Goal: Task Accomplishment & Management: Manage account settings

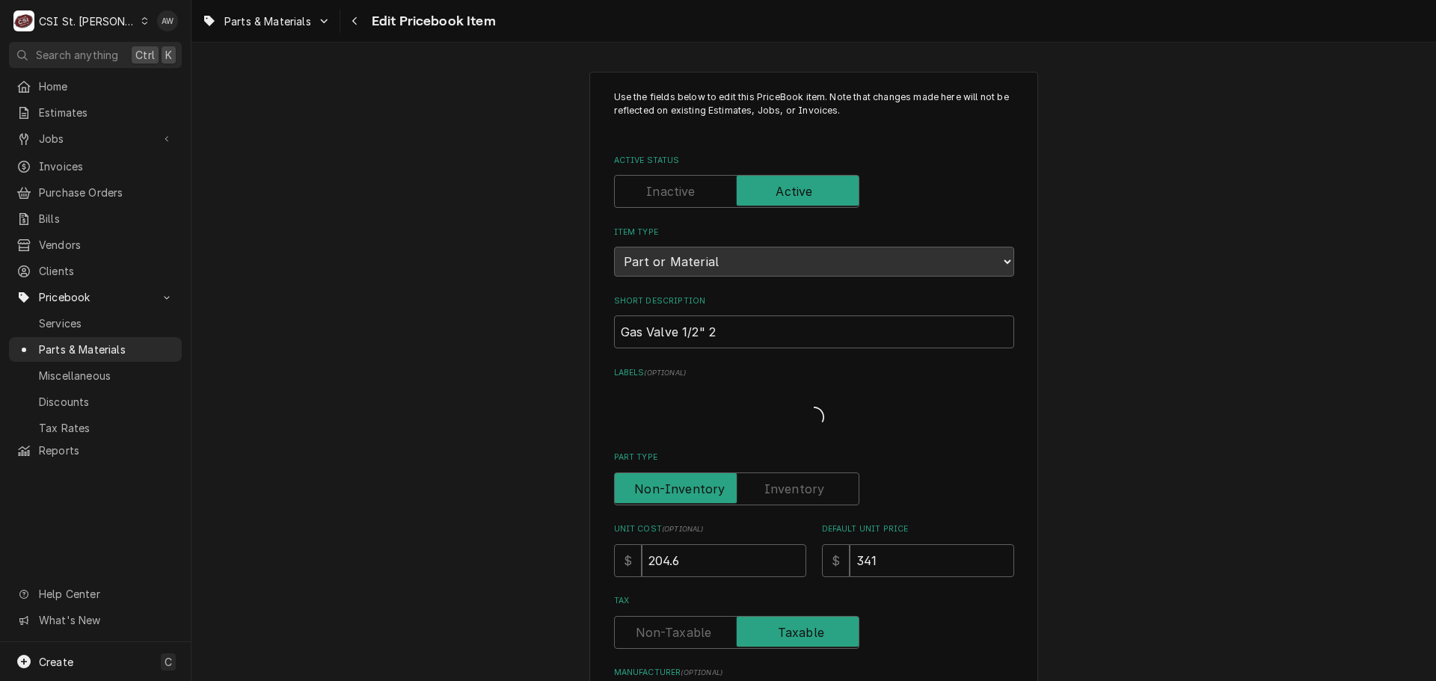
type textarea "x"
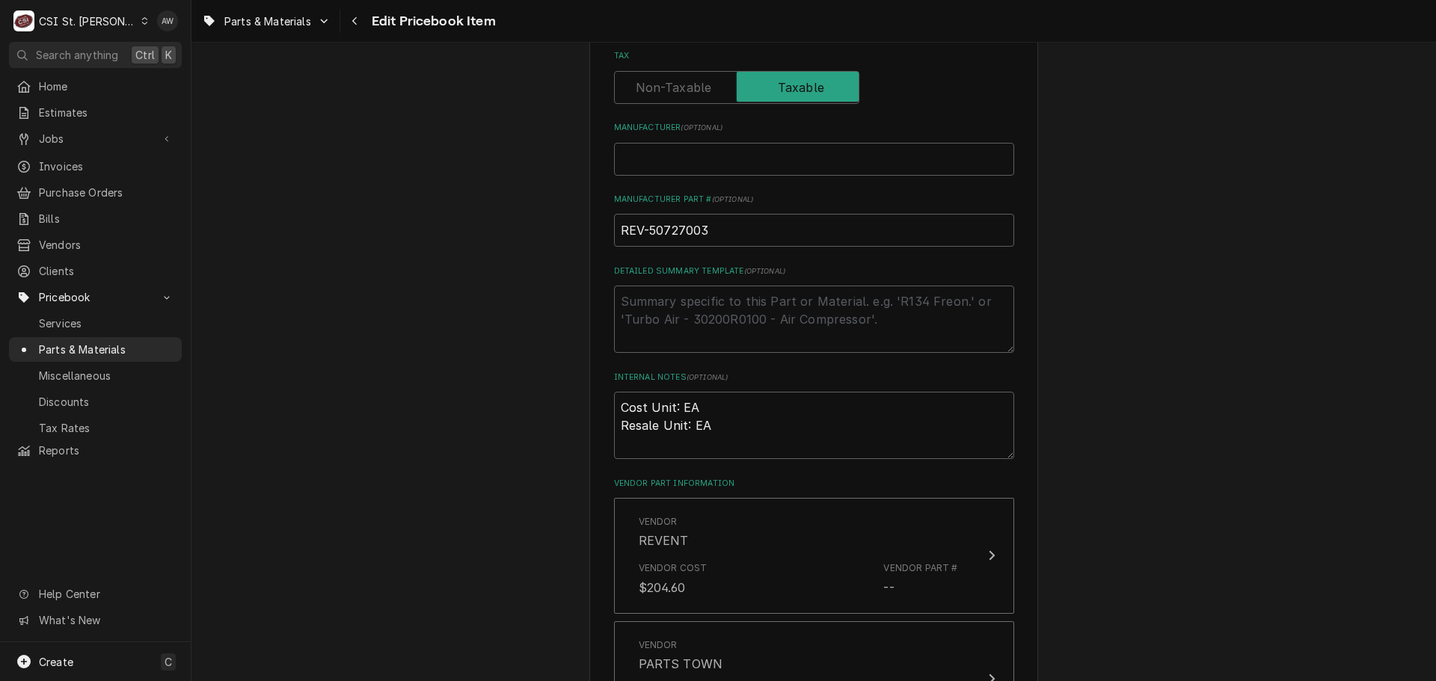
scroll to position [938, 0]
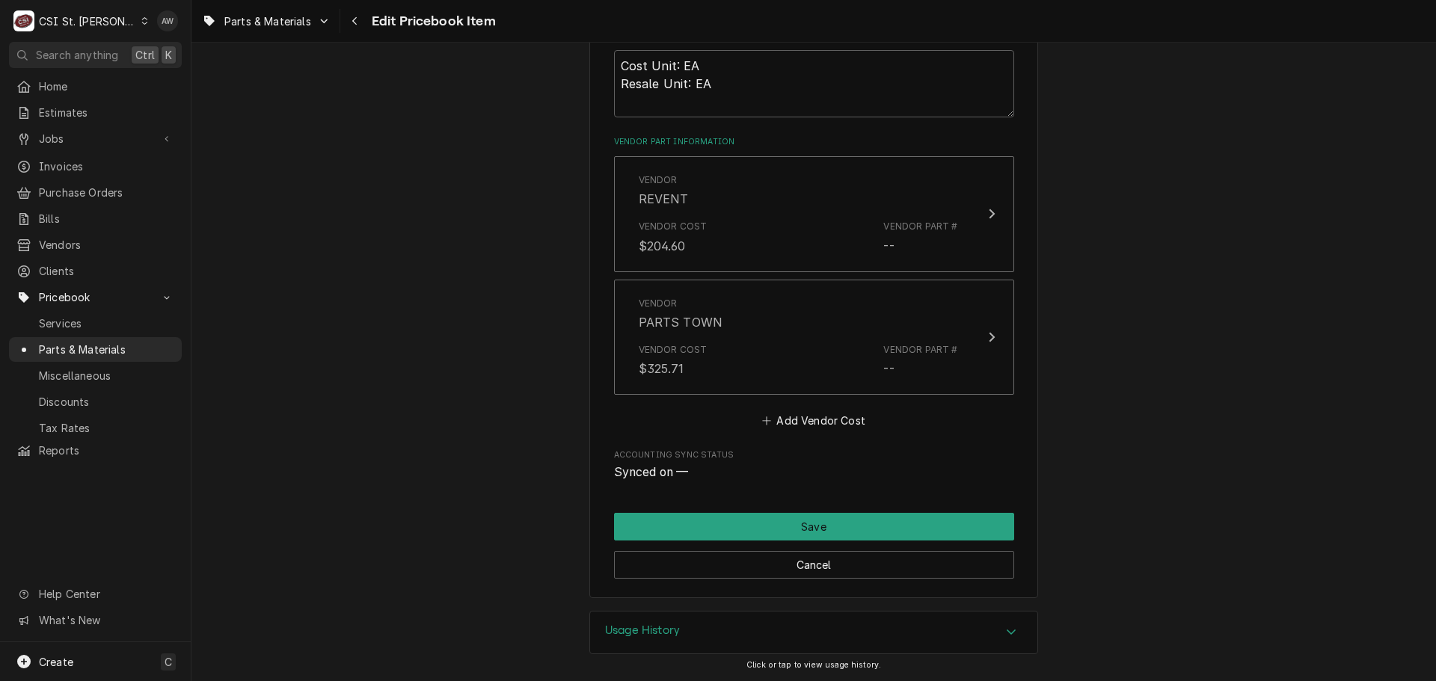
click at [800, 645] on div "Usage History" at bounding box center [813, 633] width 447 height 42
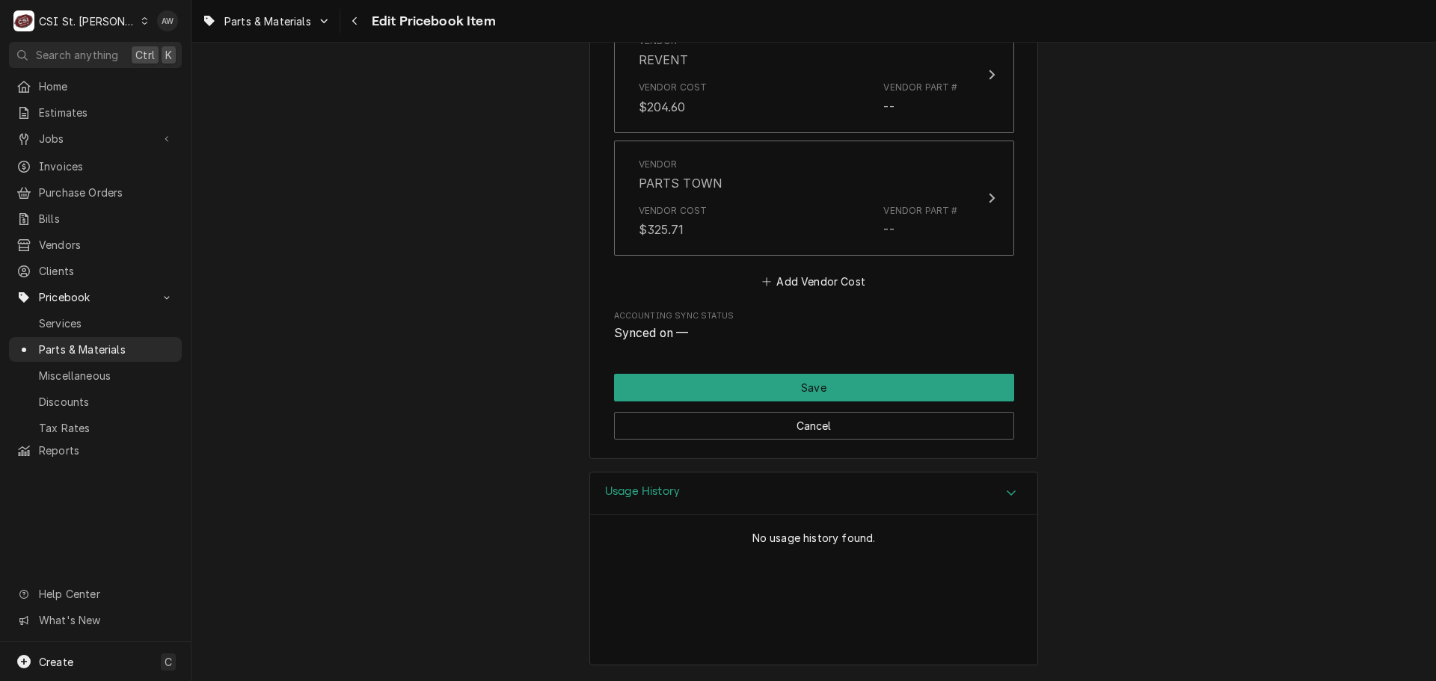
click at [990, 478] on div "Usage History" at bounding box center [813, 494] width 447 height 43
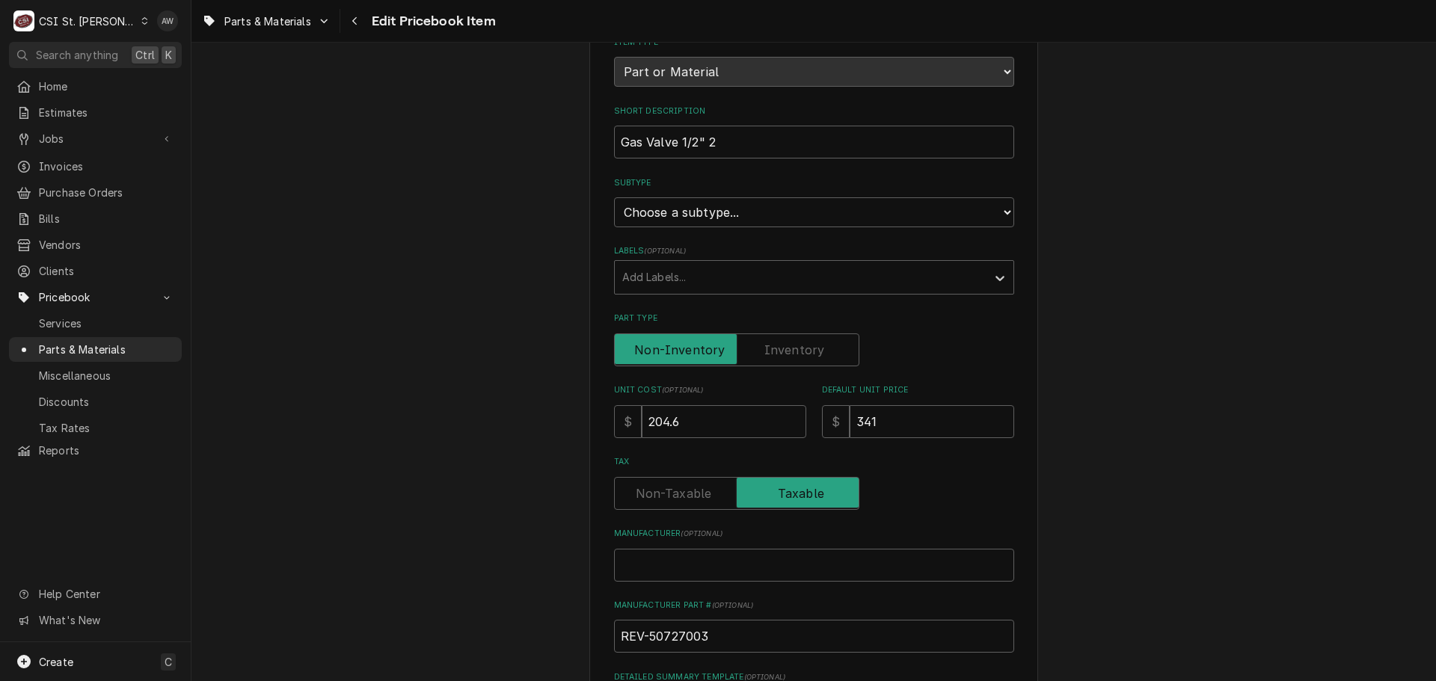
scroll to position [0, 0]
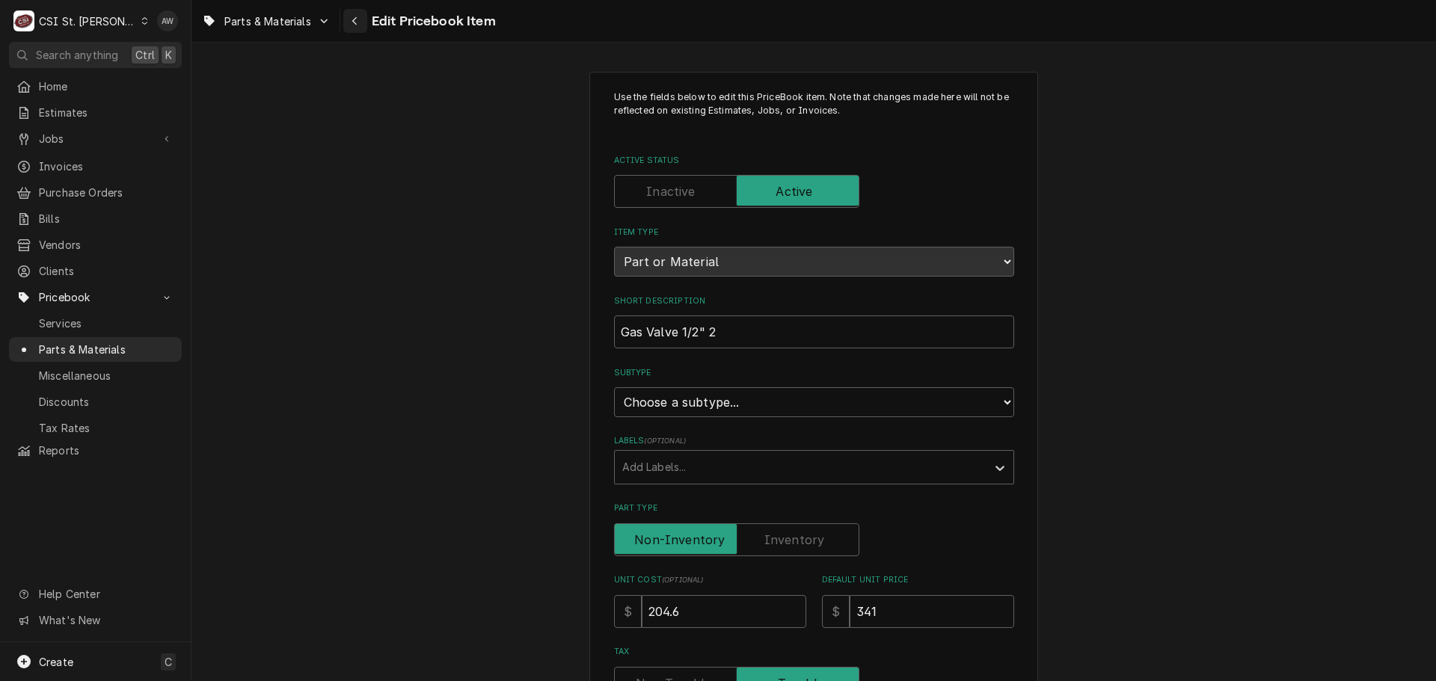
click at [361, 28] on div "Navigate back" at bounding box center [355, 20] width 15 height 15
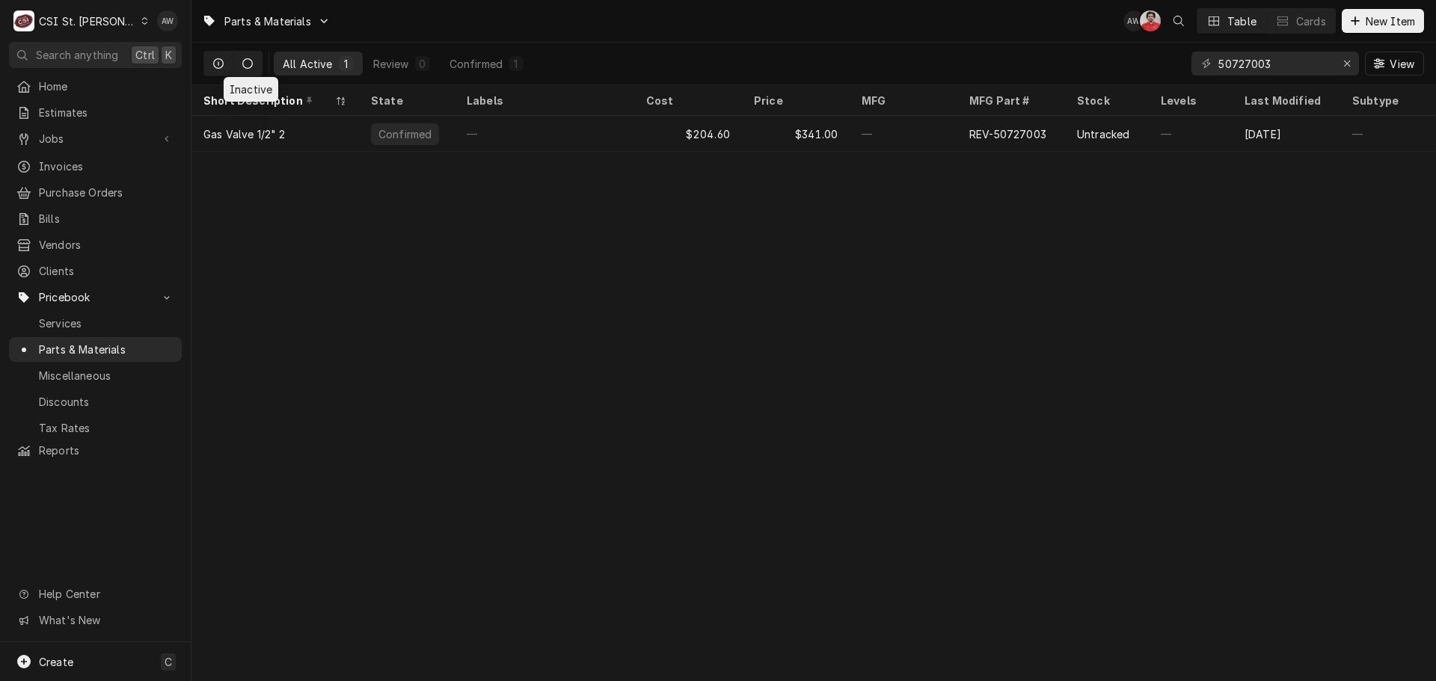
click at [256, 67] on button "Dynamic Content Wrapper" at bounding box center [247, 64] width 28 height 24
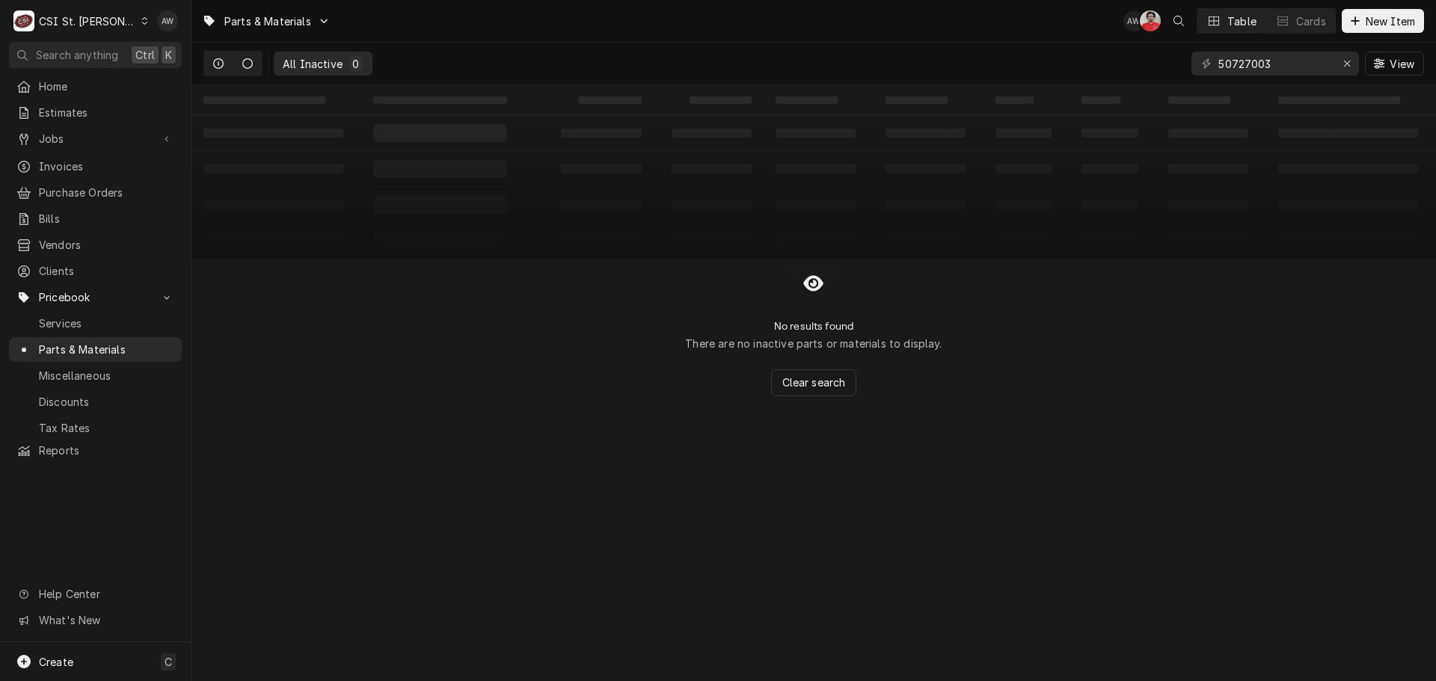
click at [224, 65] on button "Dynamic Content Wrapper" at bounding box center [218, 64] width 28 height 24
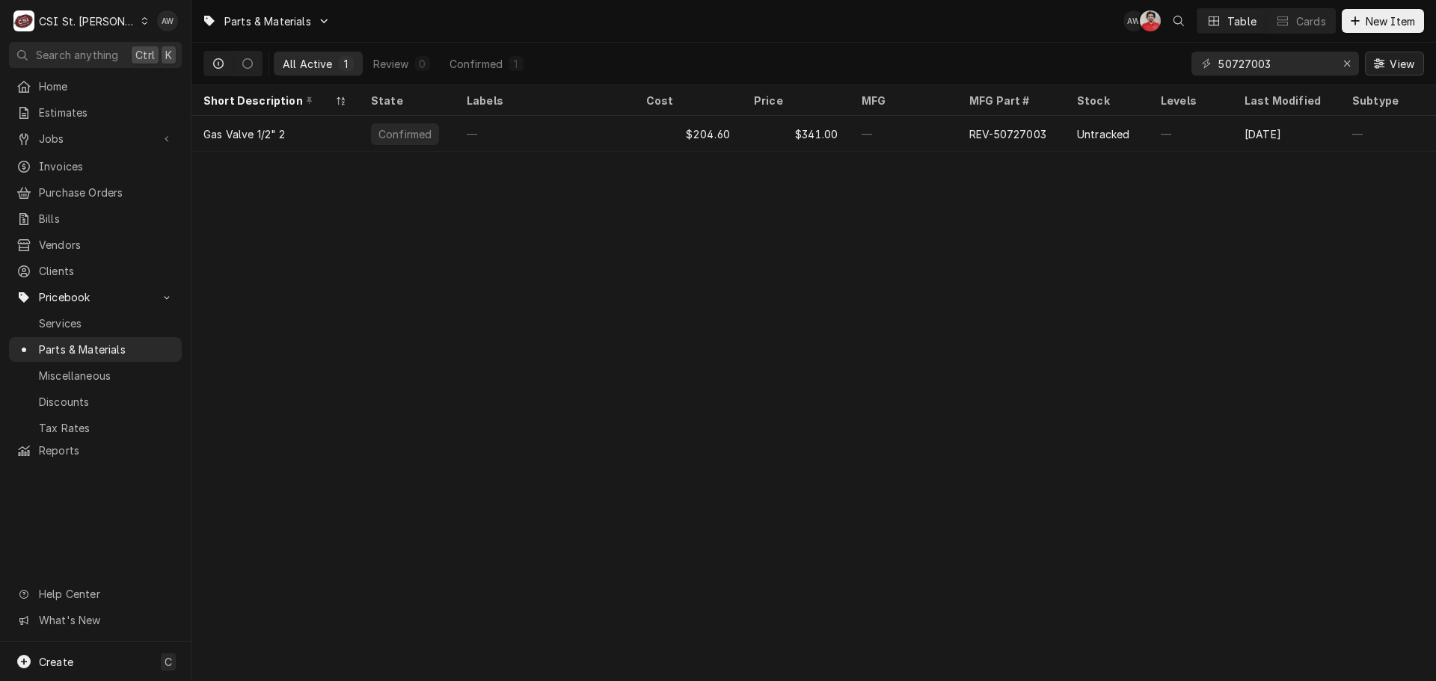
click at [1404, 68] on span "View" at bounding box center [1402, 64] width 31 height 16
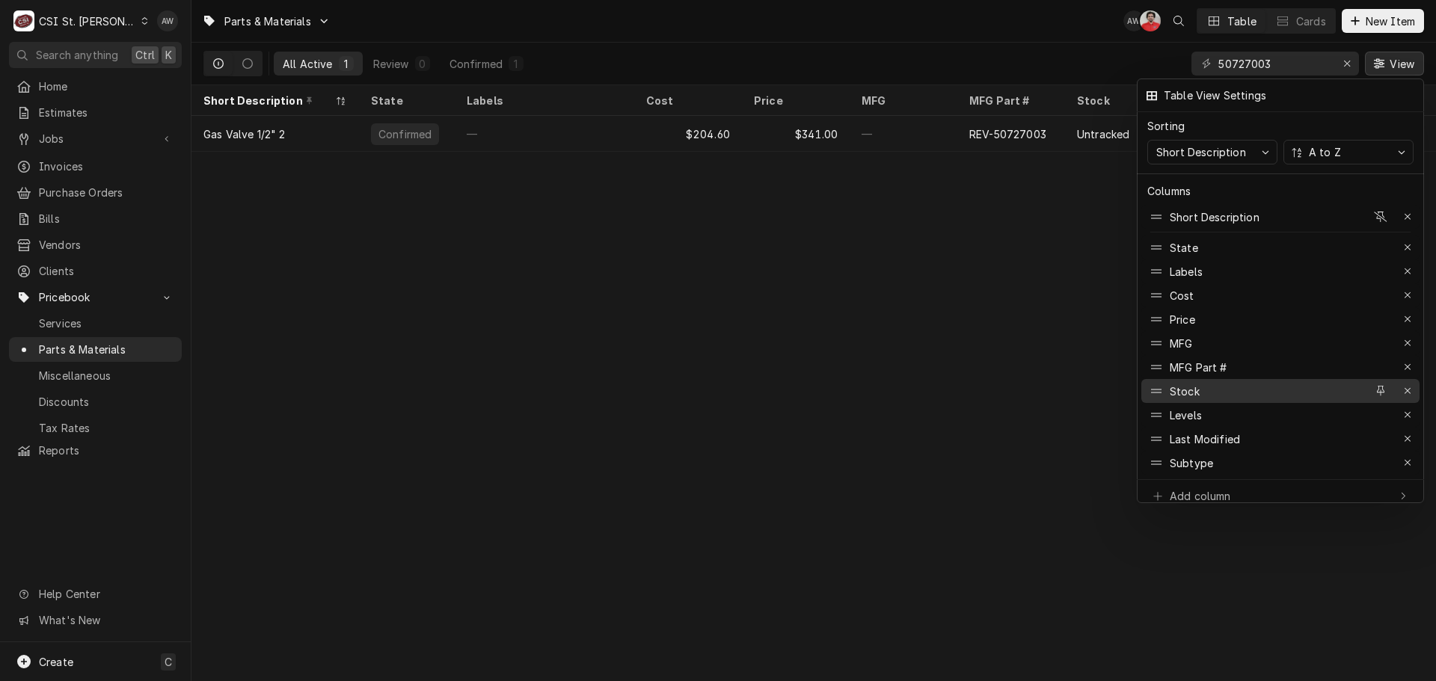
click at [1298, 385] on div "Stock" at bounding box center [1256, 391] width 218 height 24
click at [1018, 427] on div at bounding box center [718, 340] width 1436 height 681
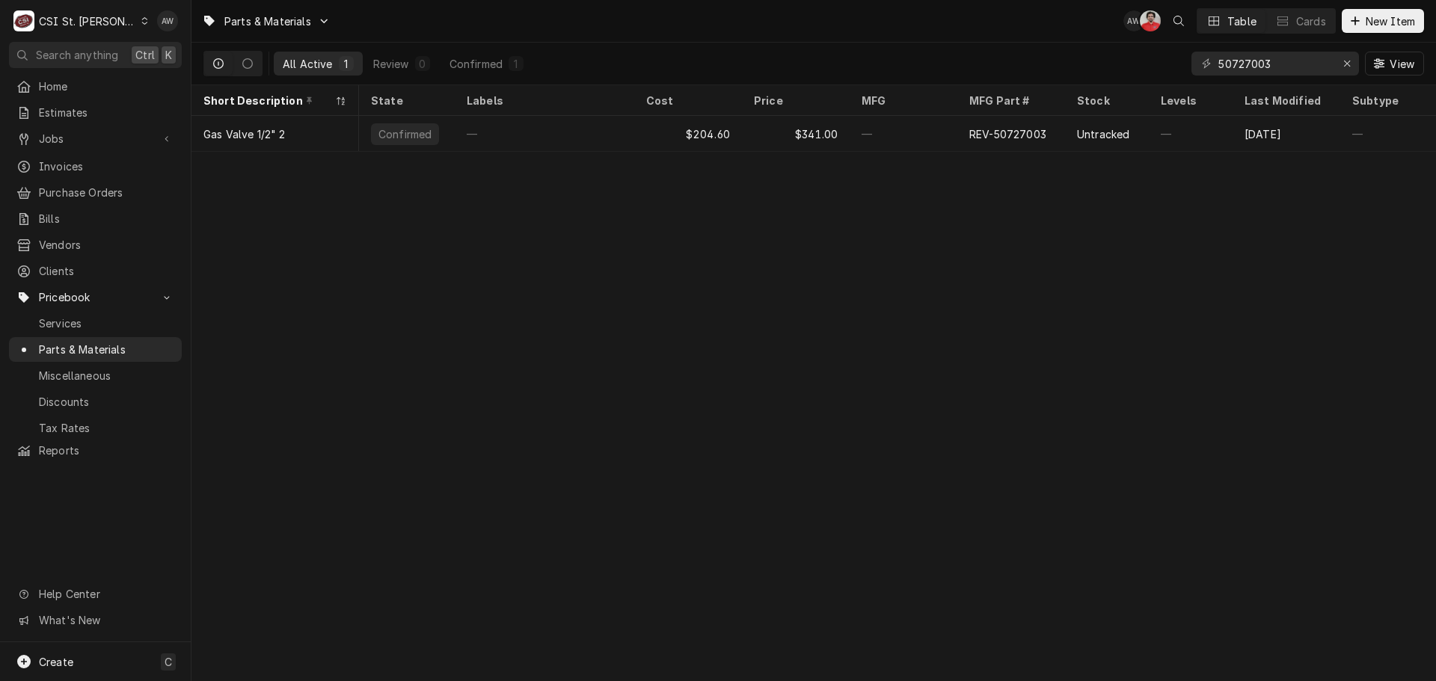
scroll to position [0, 72]
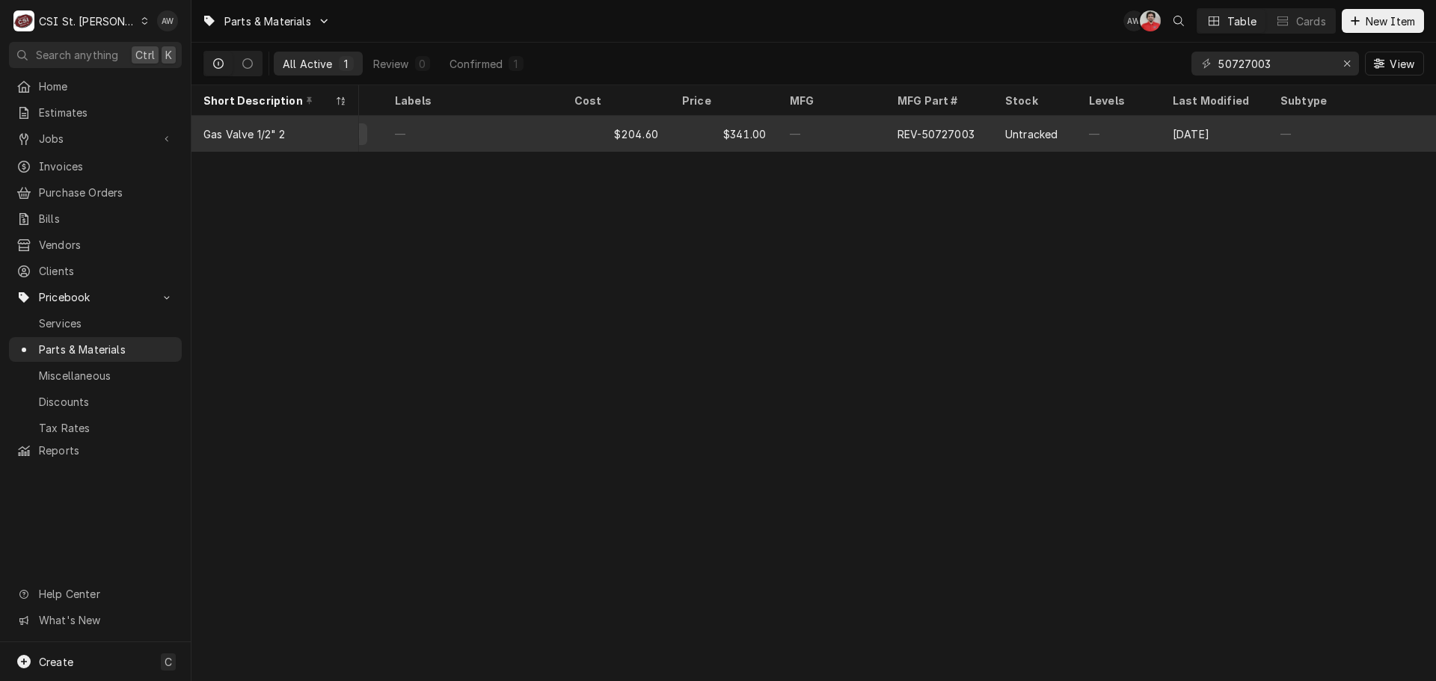
click at [1038, 130] on div "Untracked" at bounding box center [1031, 134] width 52 height 16
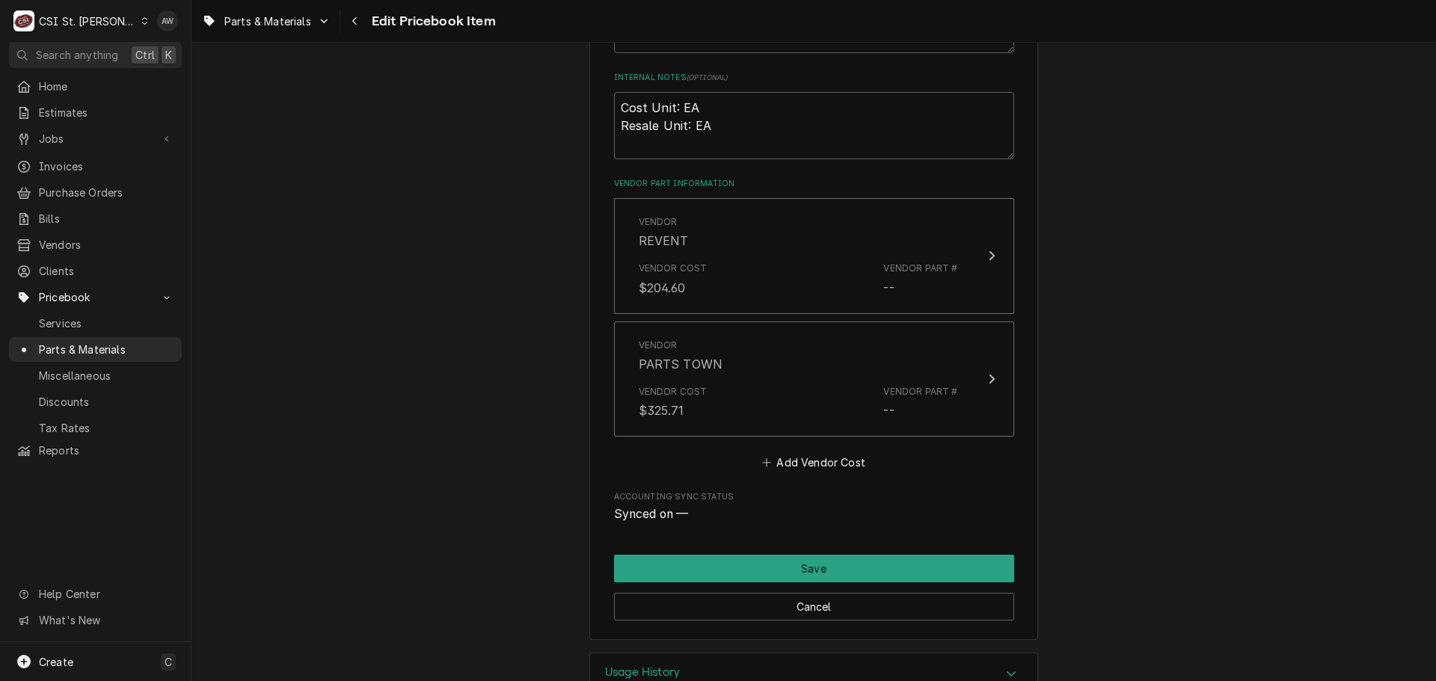
scroll to position [938, 0]
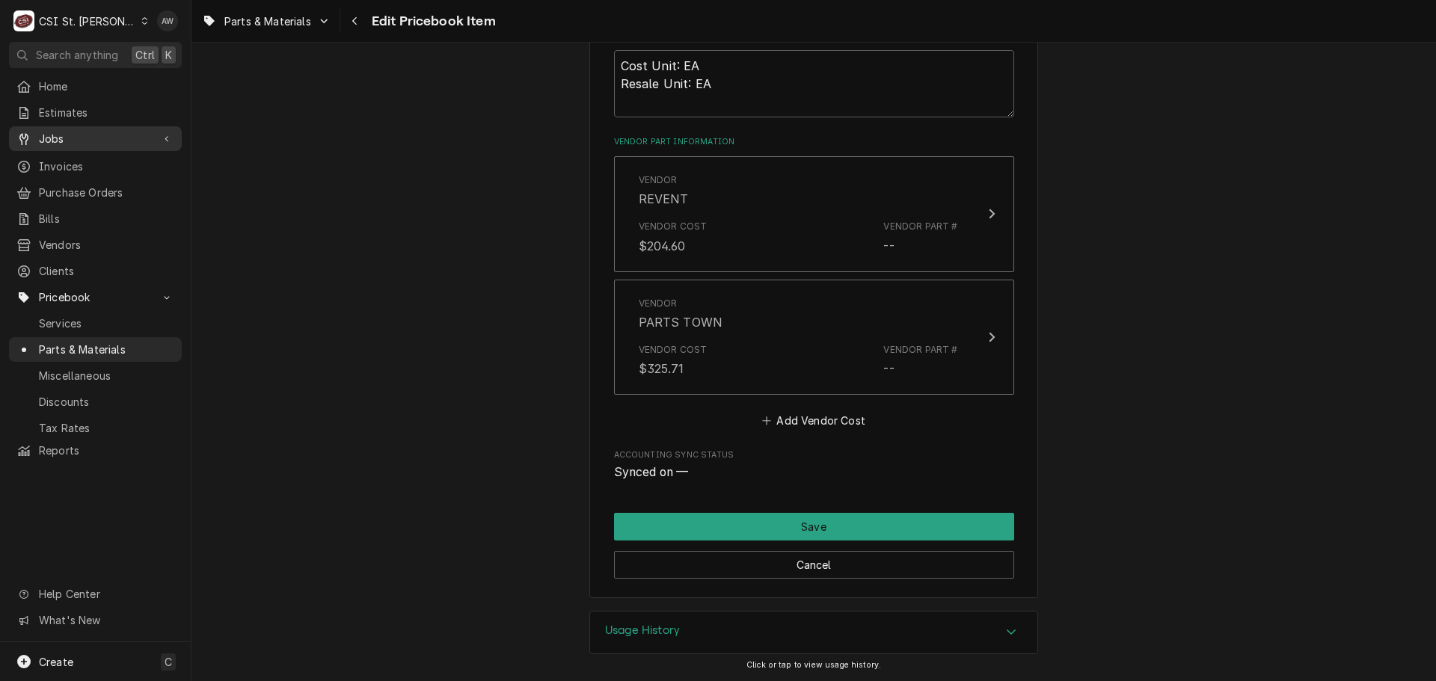
click at [112, 144] on link "Jobs" at bounding box center [95, 138] width 173 height 25
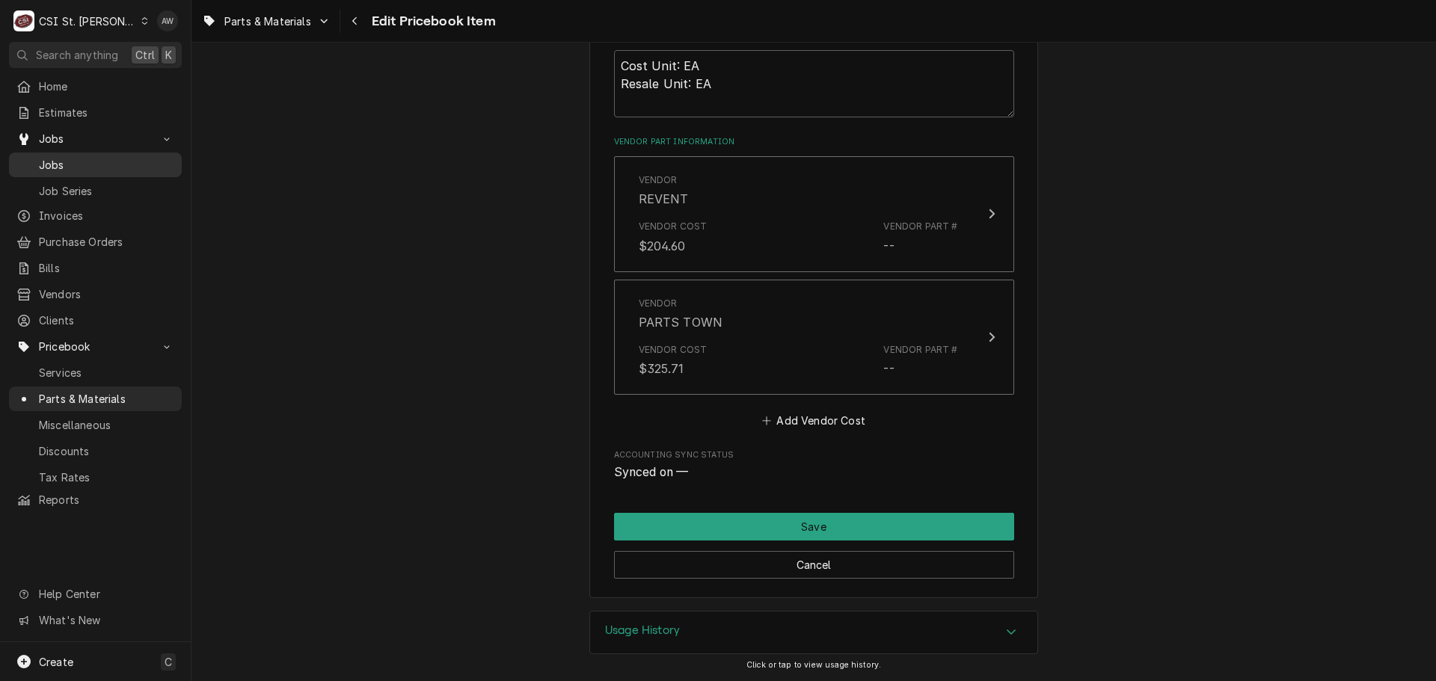
click at [105, 157] on span "Jobs" at bounding box center [106, 165] width 135 height 16
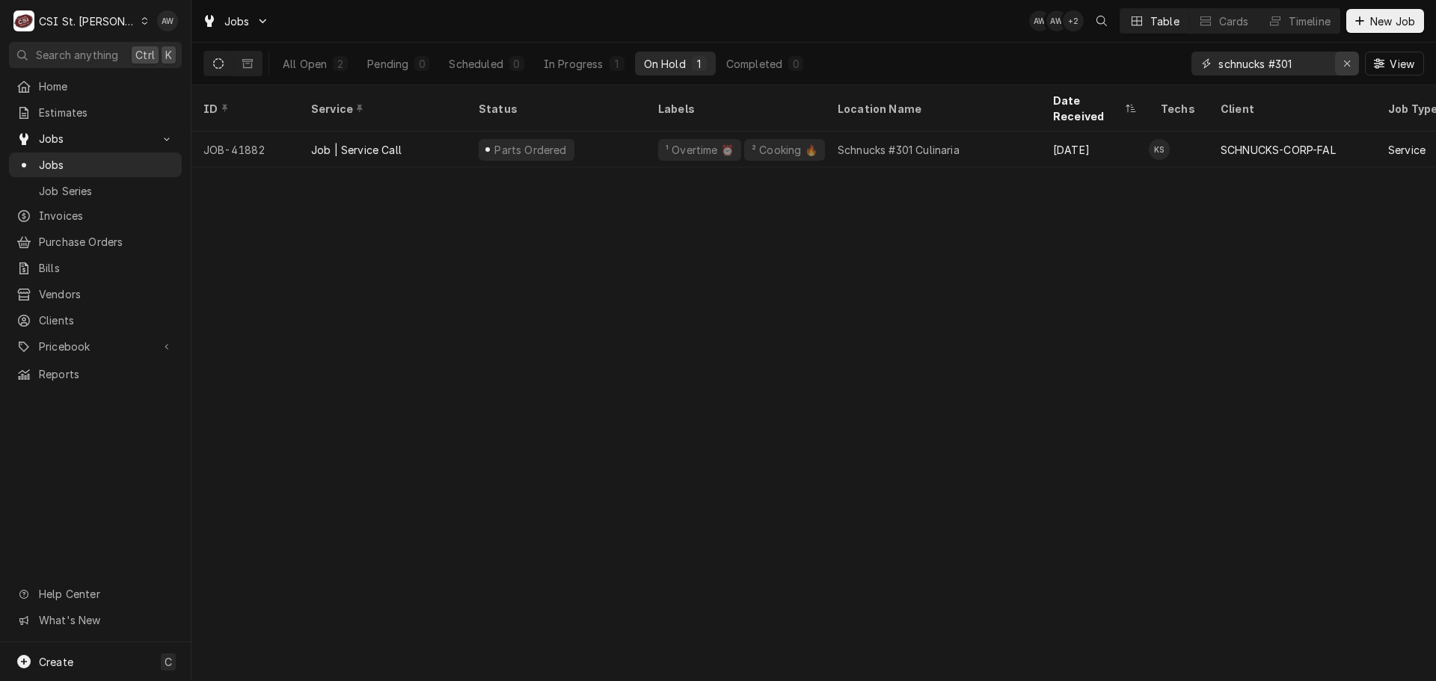
click at [1348, 70] on div "Erase input" at bounding box center [1347, 63] width 15 height 15
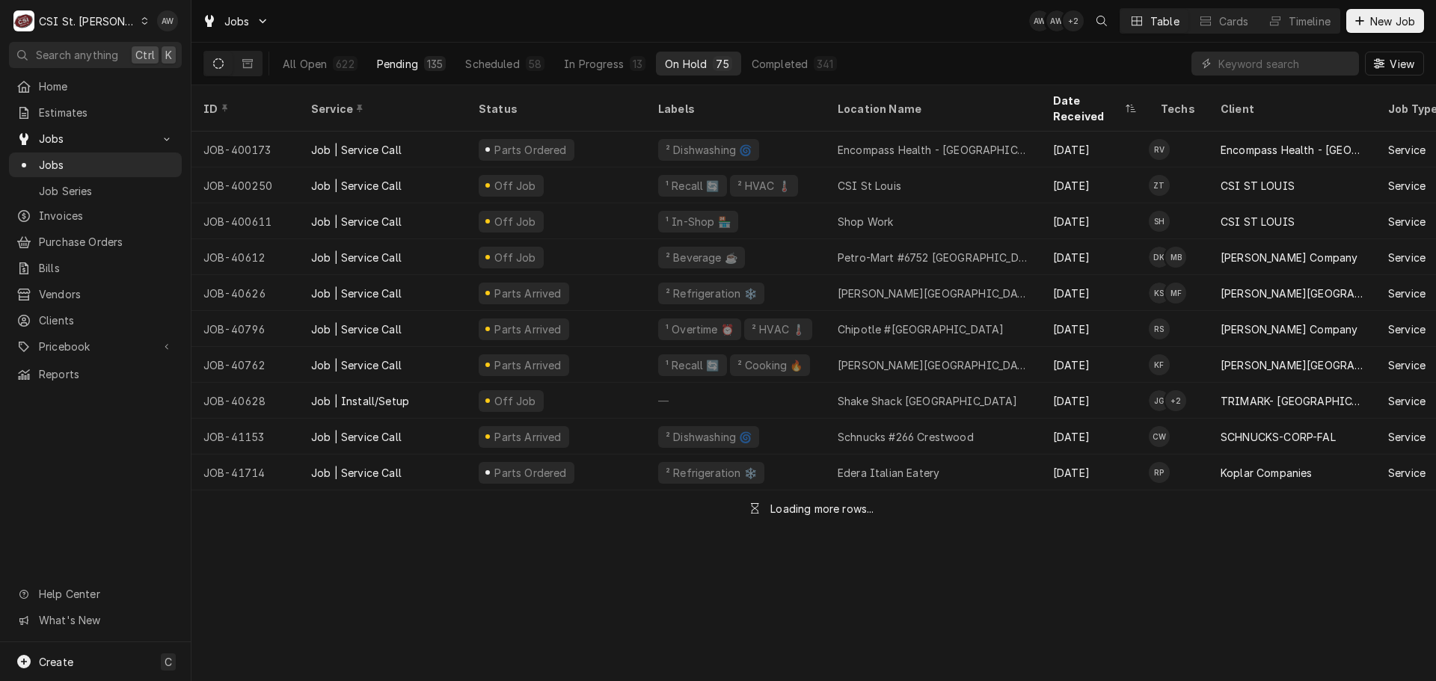
click at [400, 68] on div "Pending" at bounding box center [397, 64] width 41 height 16
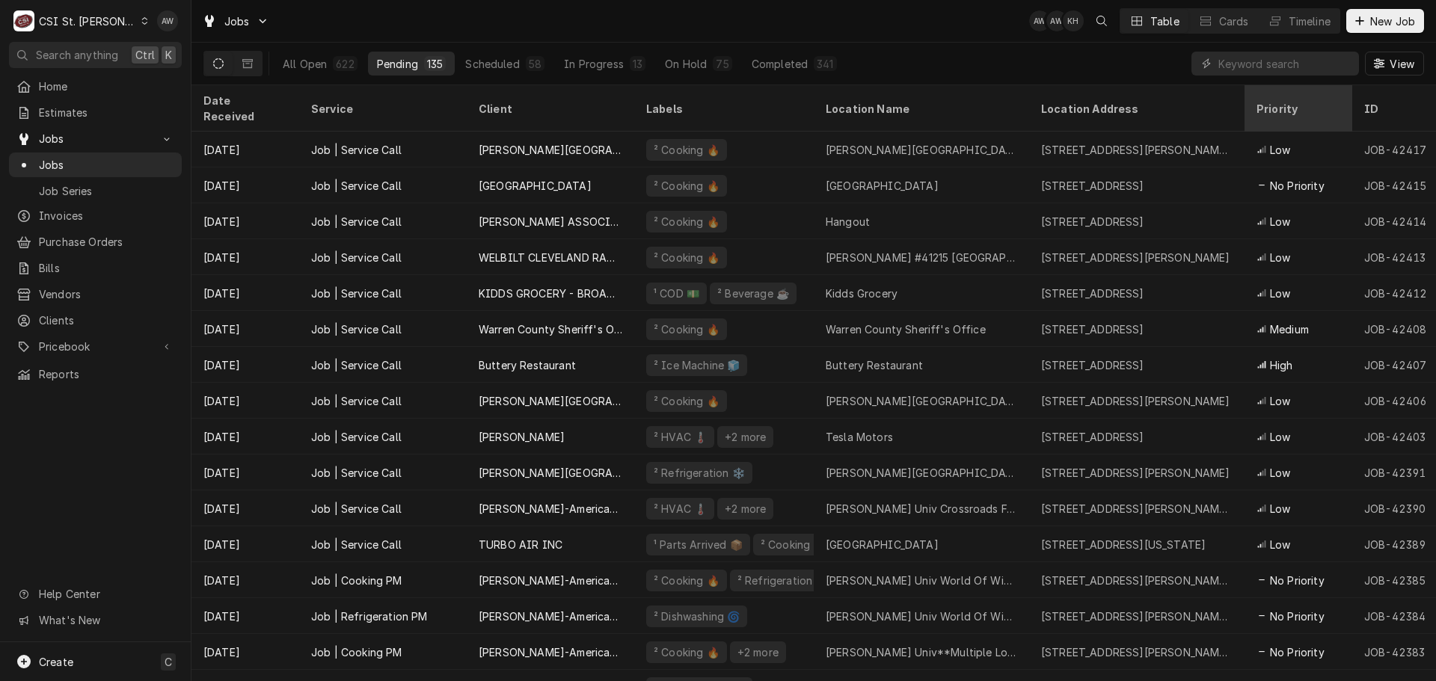
click at [1267, 89] on div "Priority" at bounding box center [1299, 108] width 102 height 40
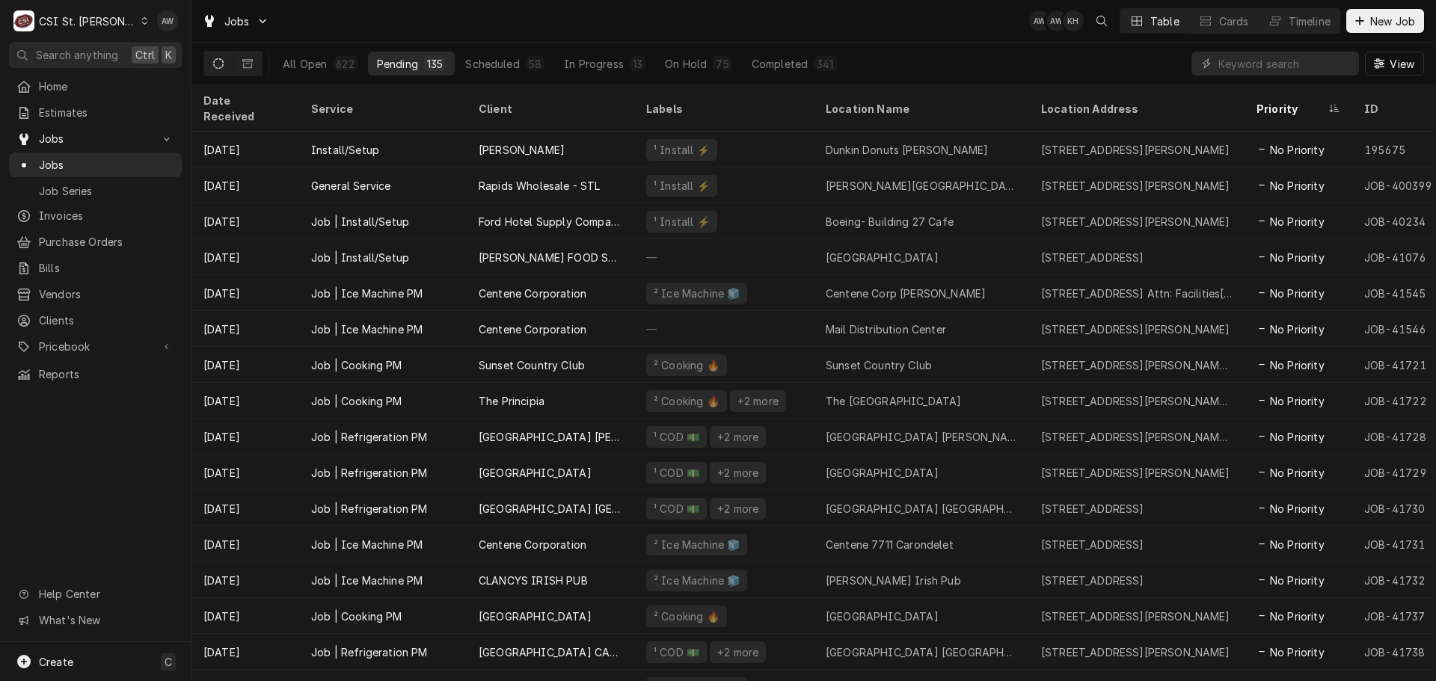
click at [1267, 89] on div "Priority" at bounding box center [1299, 108] width 102 height 40
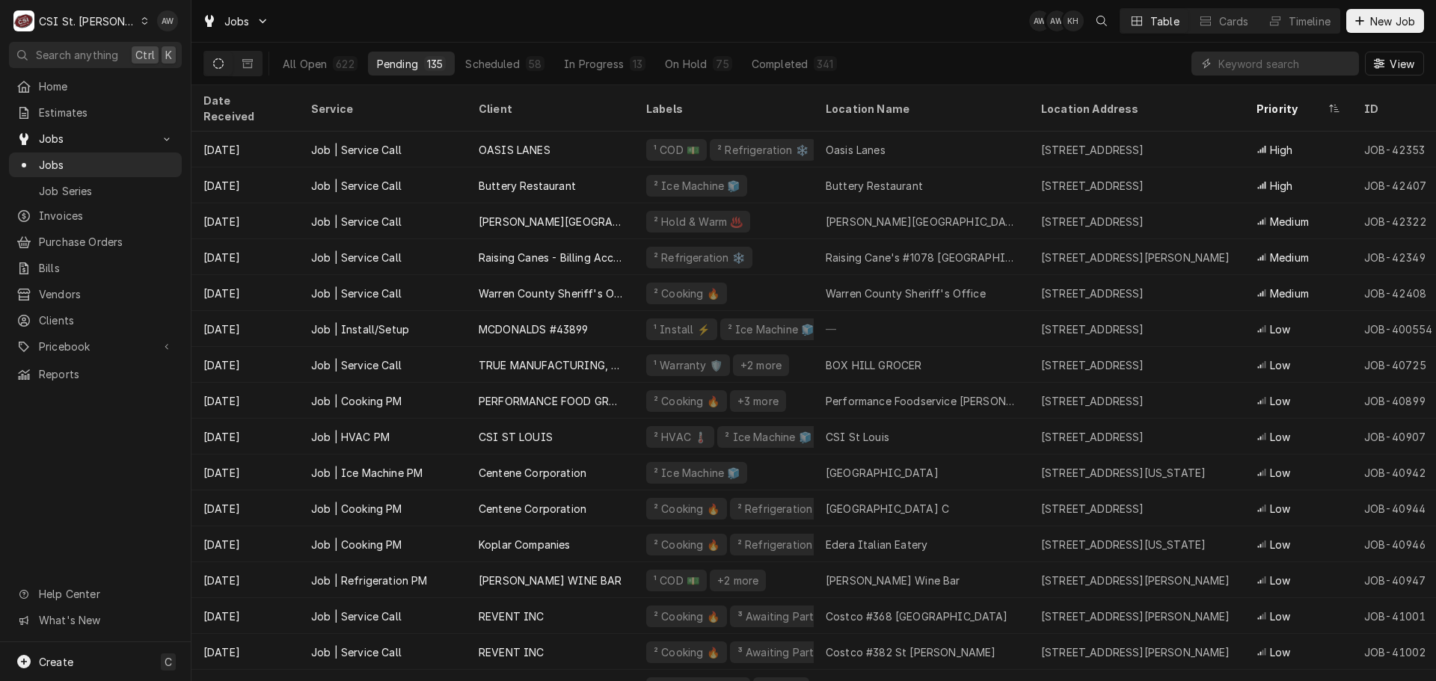
click at [1216, 60] on div "Dynamic Content Wrapper" at bounding box center [1275, 64] width 168 height 24
click at [1233, 68] on input "Dynamic Content Wrapper" at bounding box center [1284, 64] width 133 height 24
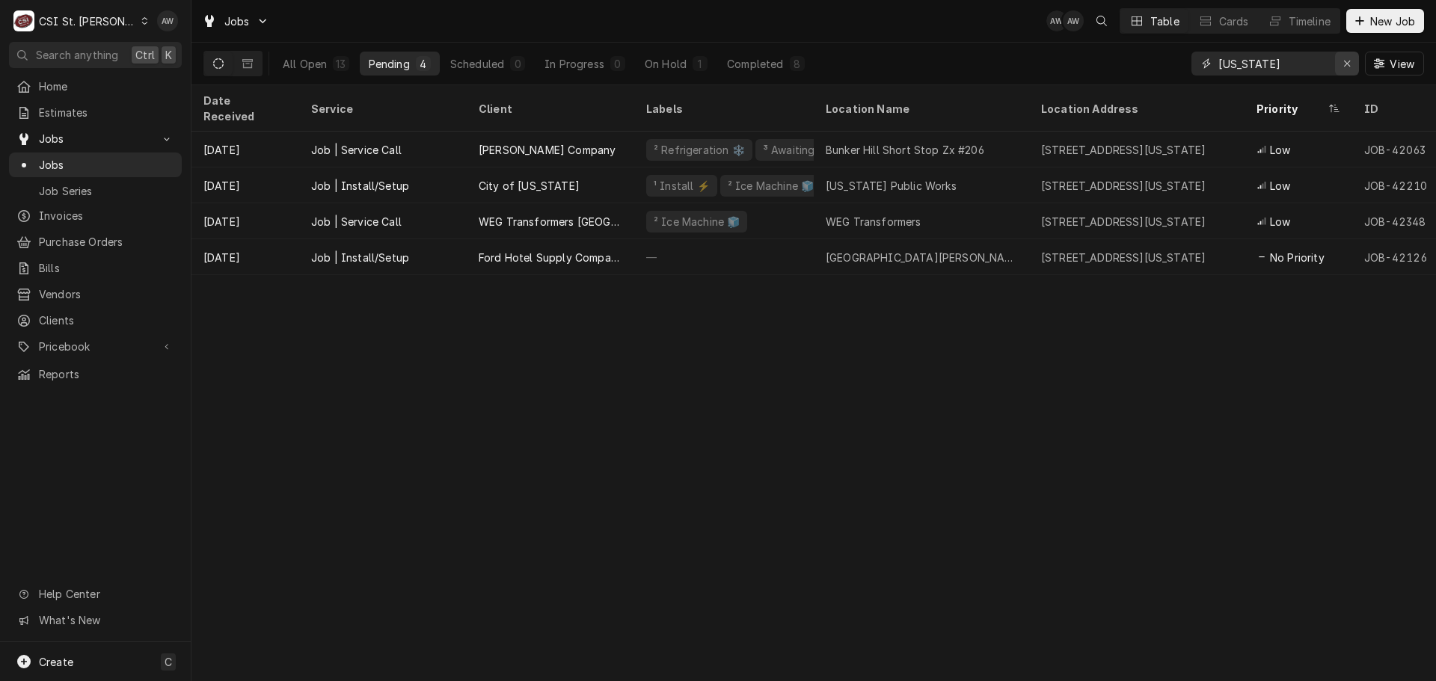
type input "washington"
click at [1351, 55] on button "Erase input" at bounding box center [1347, 64] width 24 height 24
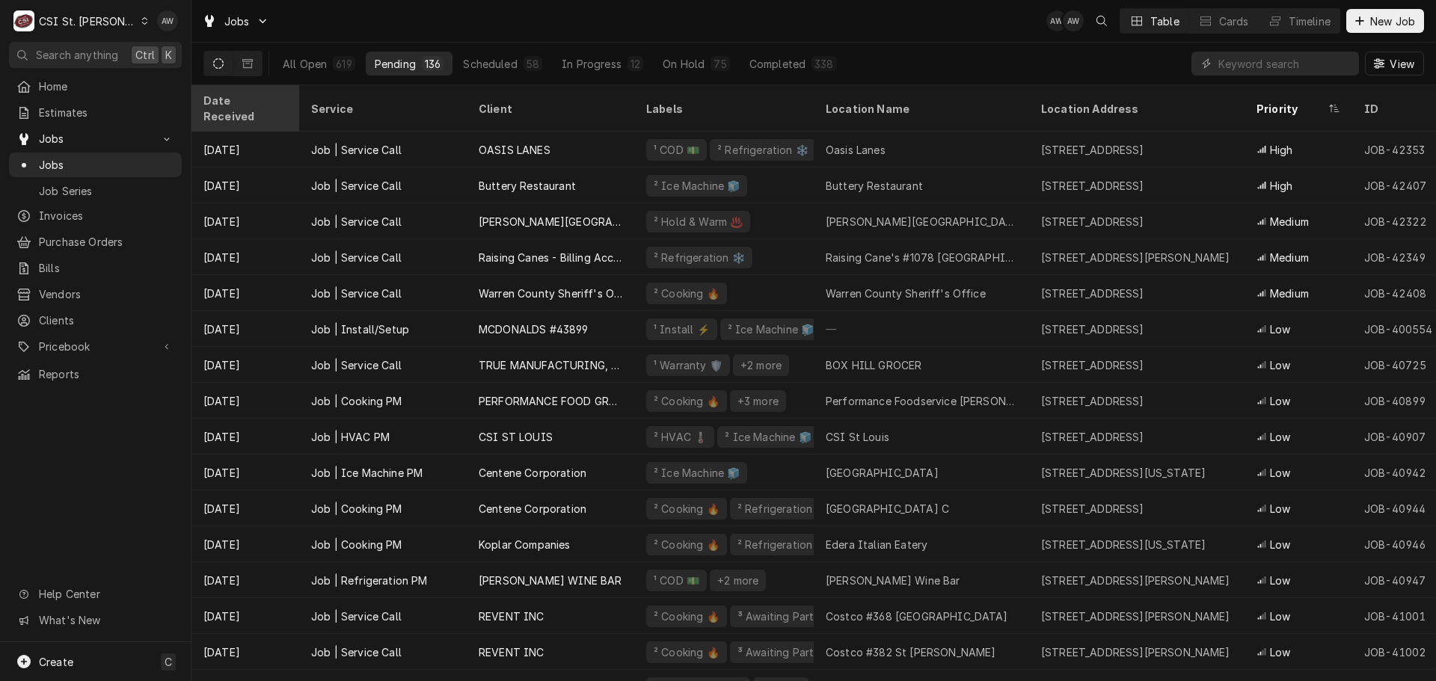
click at [247, 99] on div "Date Received" at bounding box center [243, 108] width 81 height 31
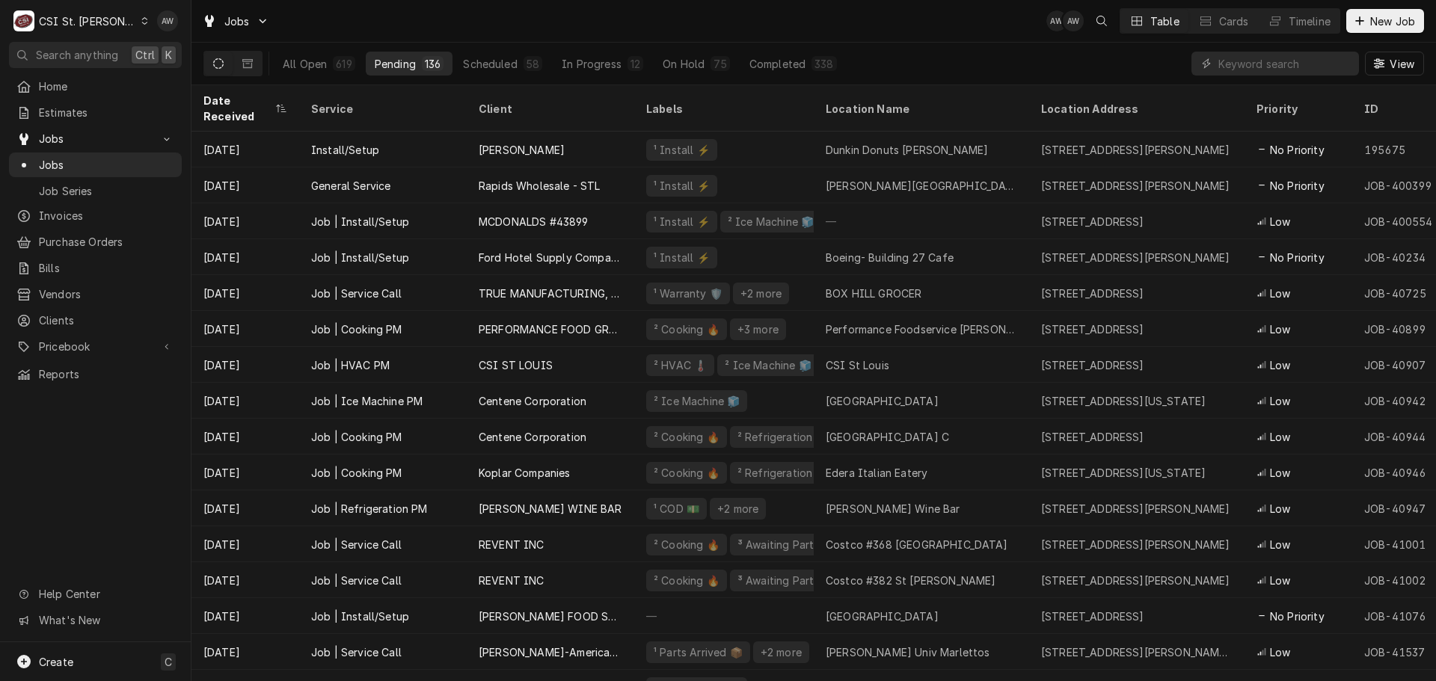
click at [247, 99] on div "Date Received" at bounding box center [237, 108] width 69 height 31
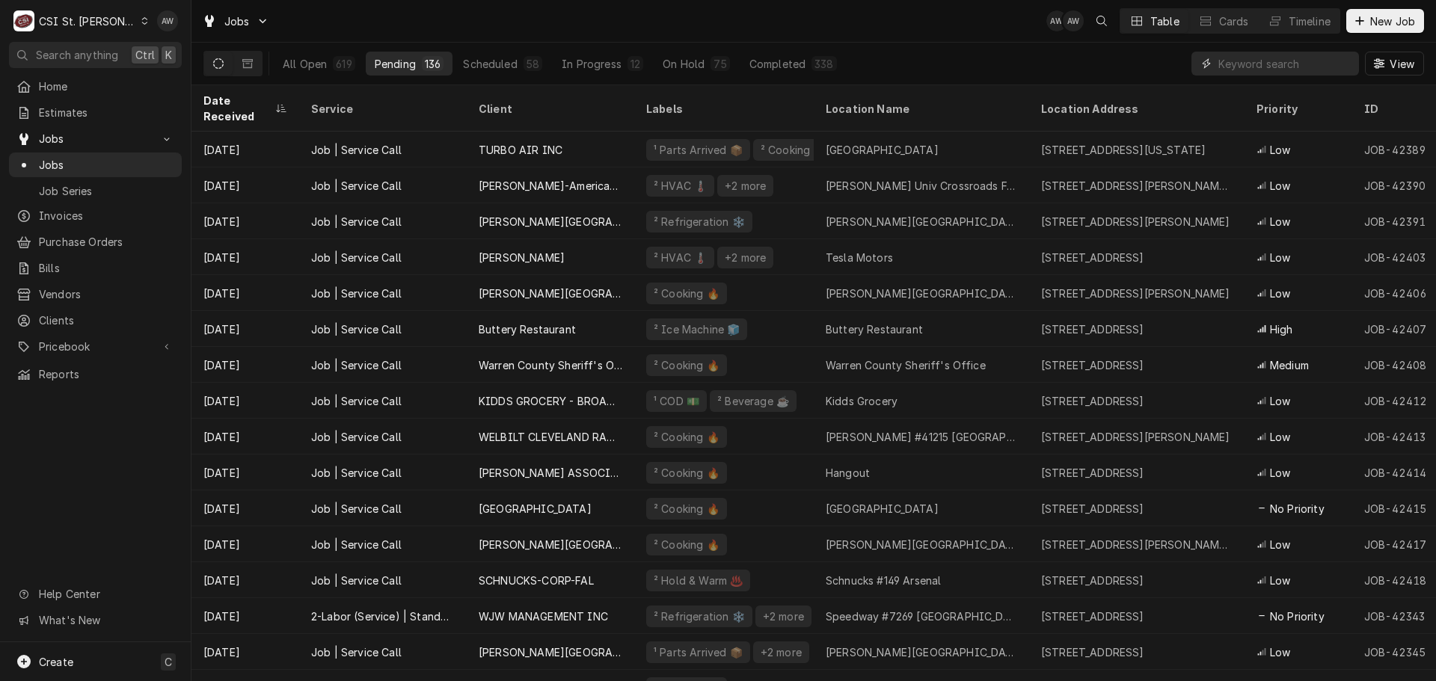
click at [1246, 58] on input "Dynamic Content Wrapper" at bounding box center [1284, 64] width 133 height 24
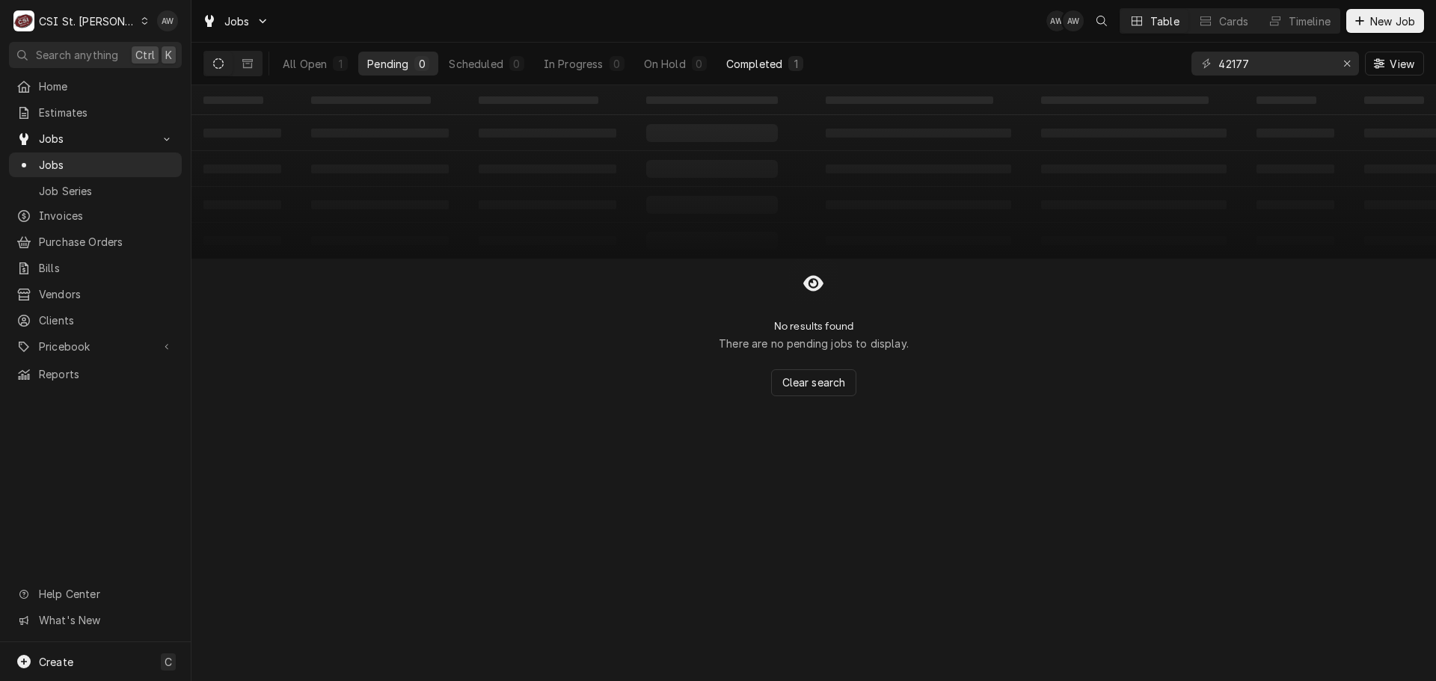
click at [740, 70] on div "Completed" at bounding box center [754, 64] width 56 height 16
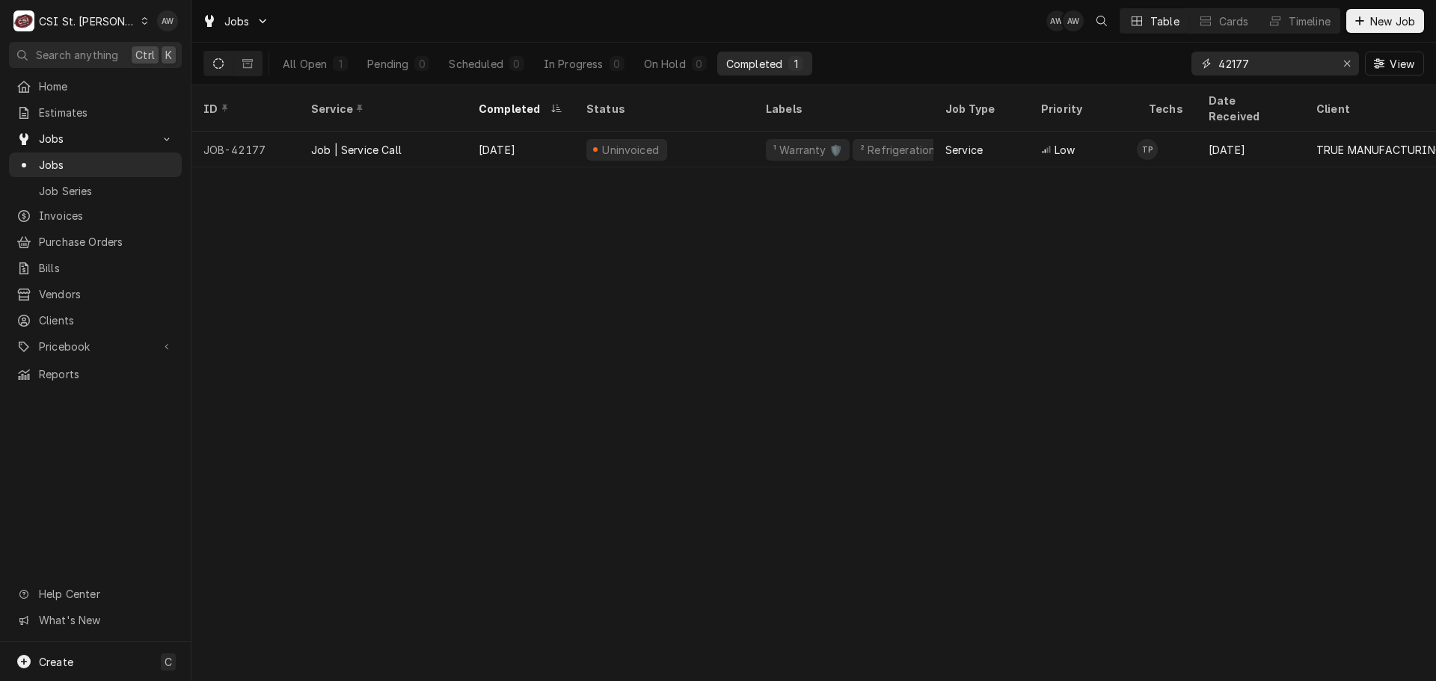
drag, startPoint x: 1263, startPoint y: 72, endPoint x: 1163, endPoint y: 70, distance: 100.2
click at [1163, 70] on div "All Open 1 Pending 0 Scheduled 0 In Progress 0 On Hold 0 Completed 1 42177 View" at bounding box center [813, 64] width 1221 height 42
type input "bjc"
click at [488, 68] on div "Scheduled" at bounding box center [476, 64] width 54 height 16
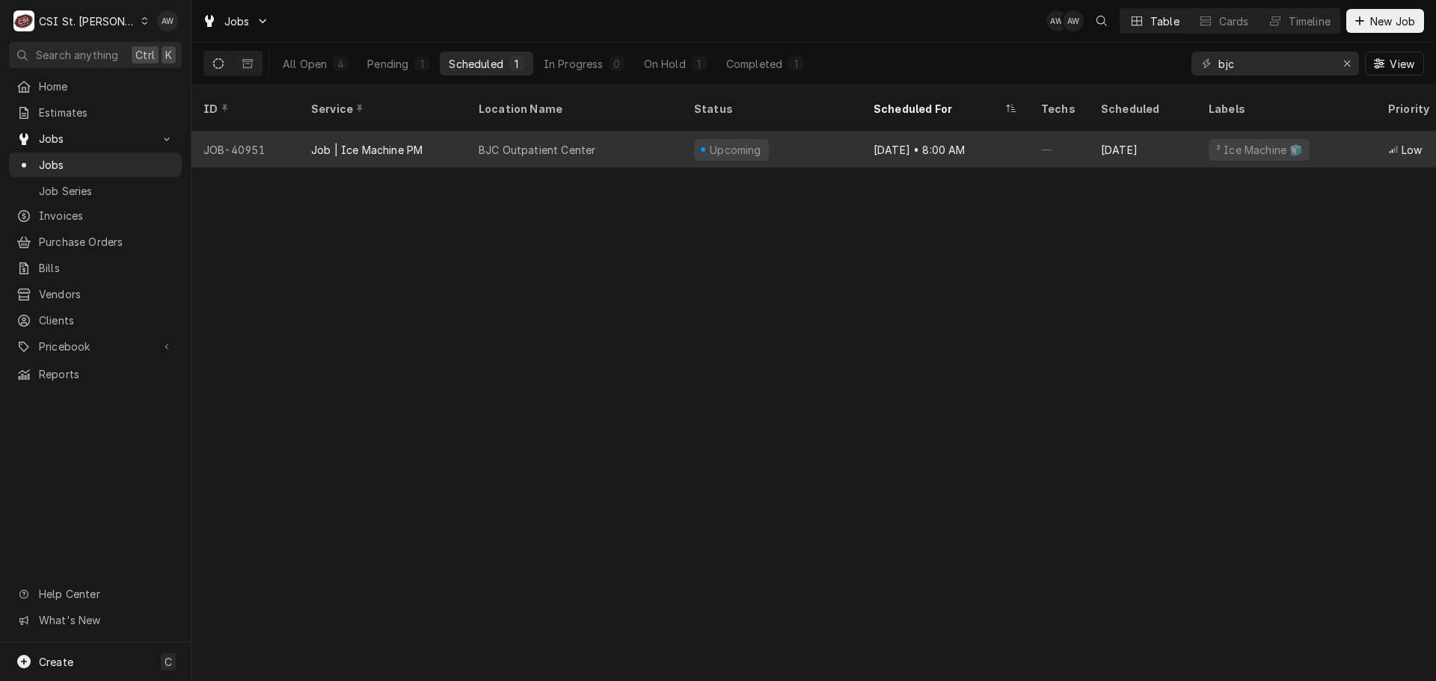
click at [586, 142] on div "BJC Outpatient Center" at bounding box center [574, 150] width 215 height 36
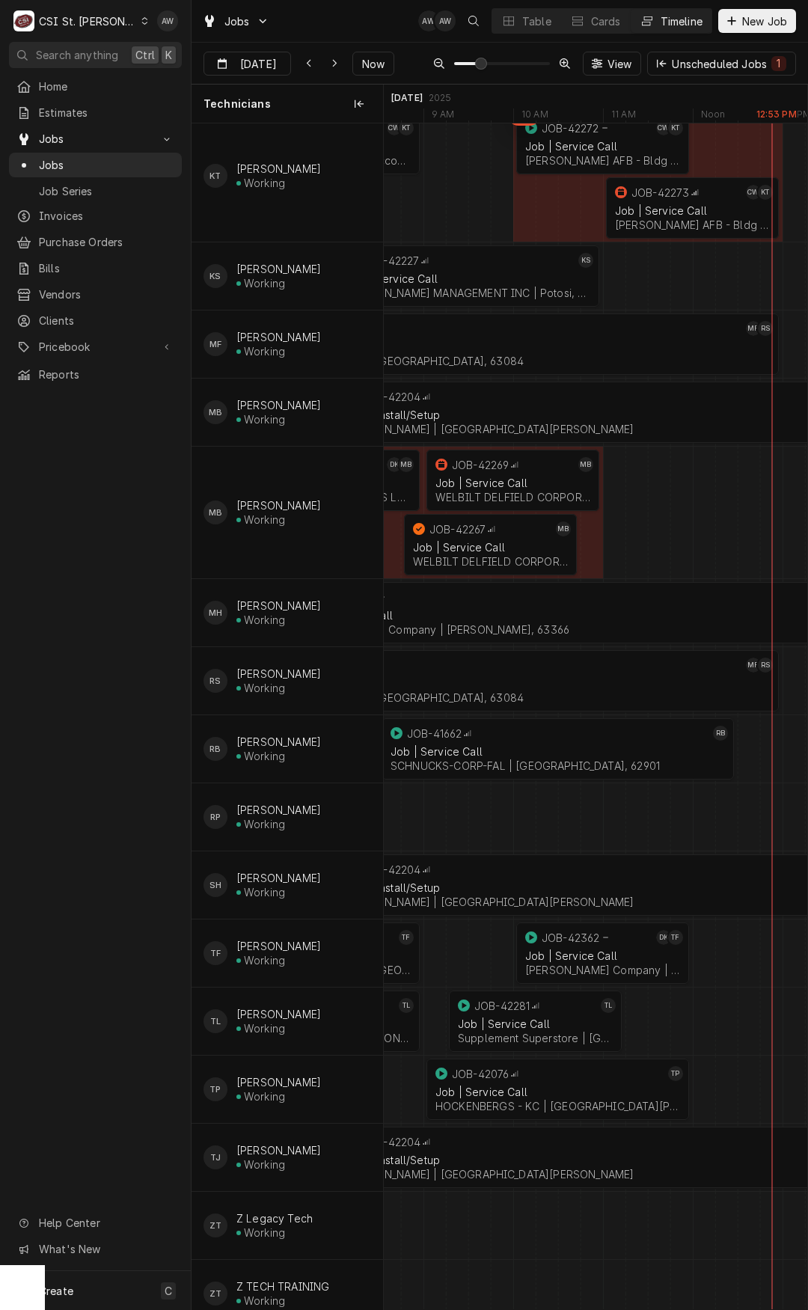
scroll to position [1125, 0]
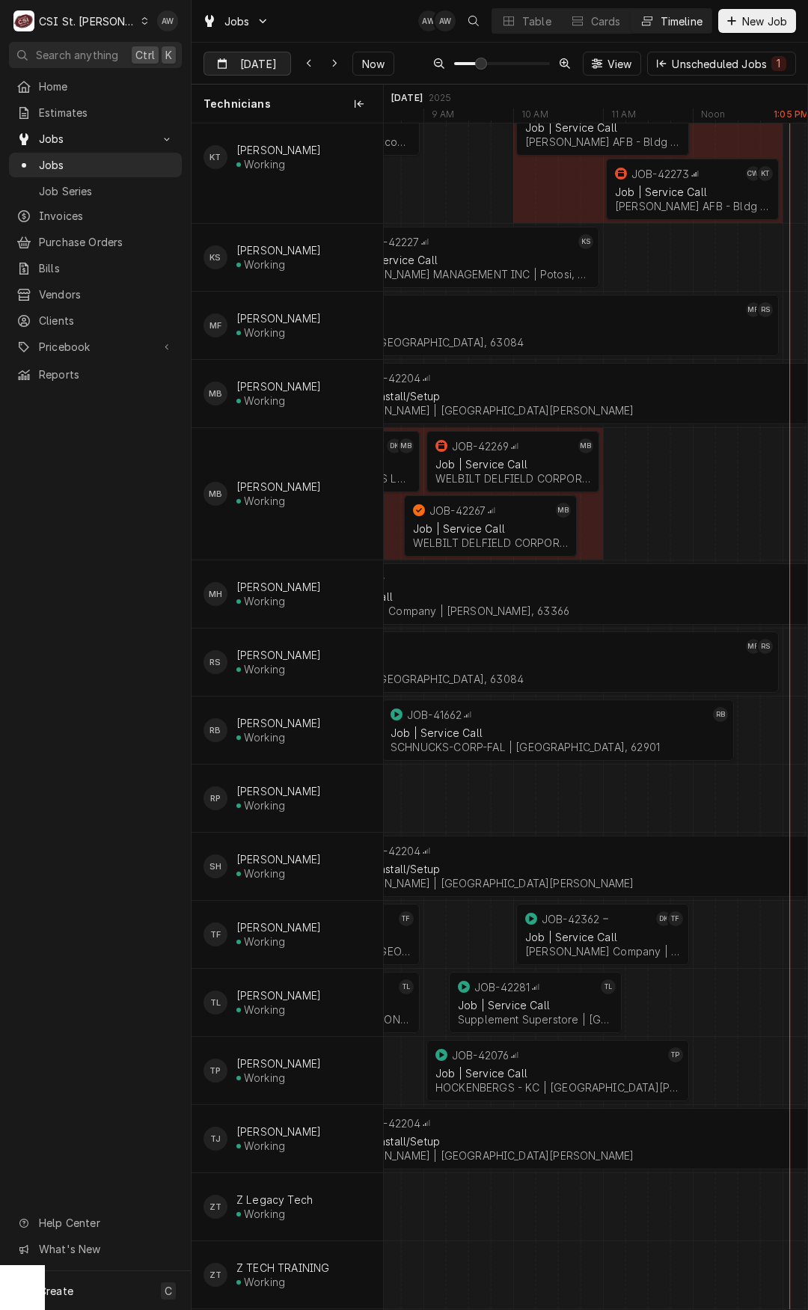
click at [245, 61] on input "Aug 29" at bounding box center [236, 66] width 65 height 29
click at [272, 303] on div "2" at bounding box center [271, 298] width 21 height 21
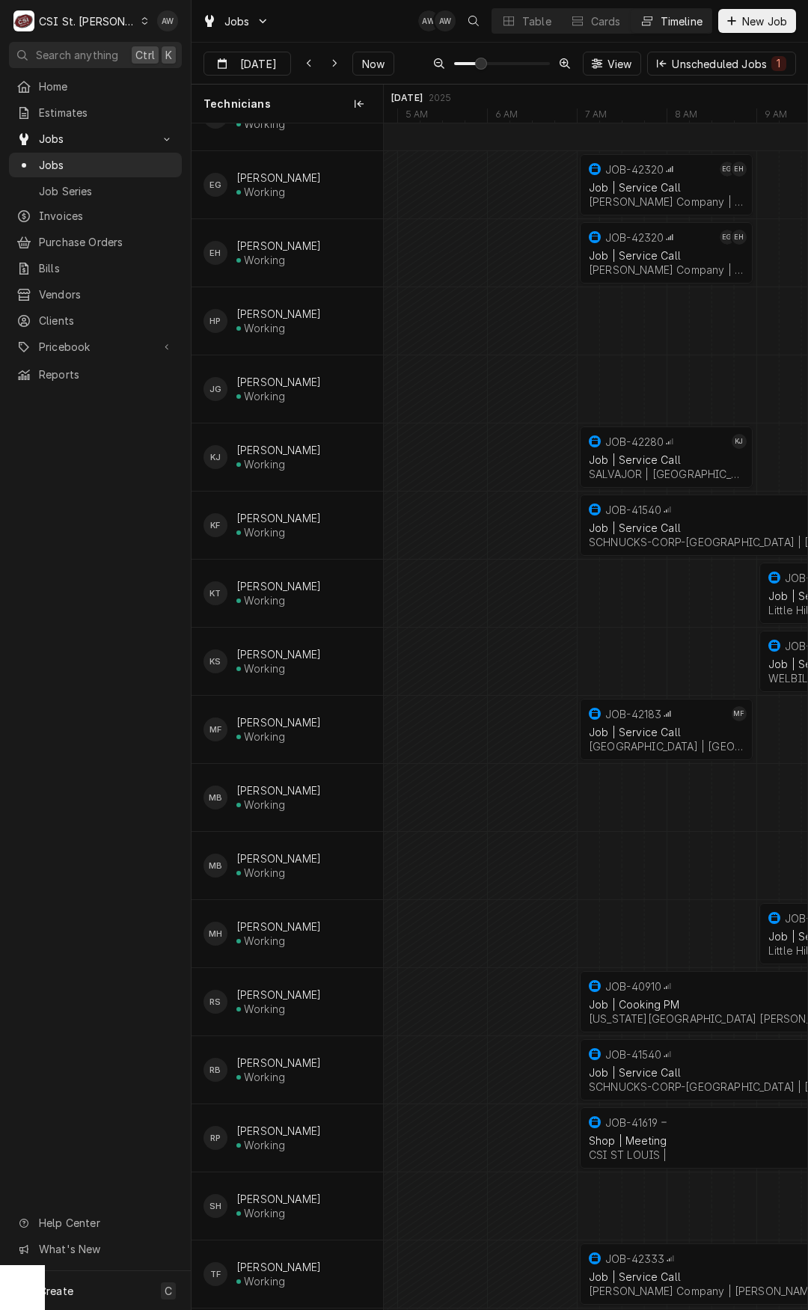
scroll to position [803, 0]
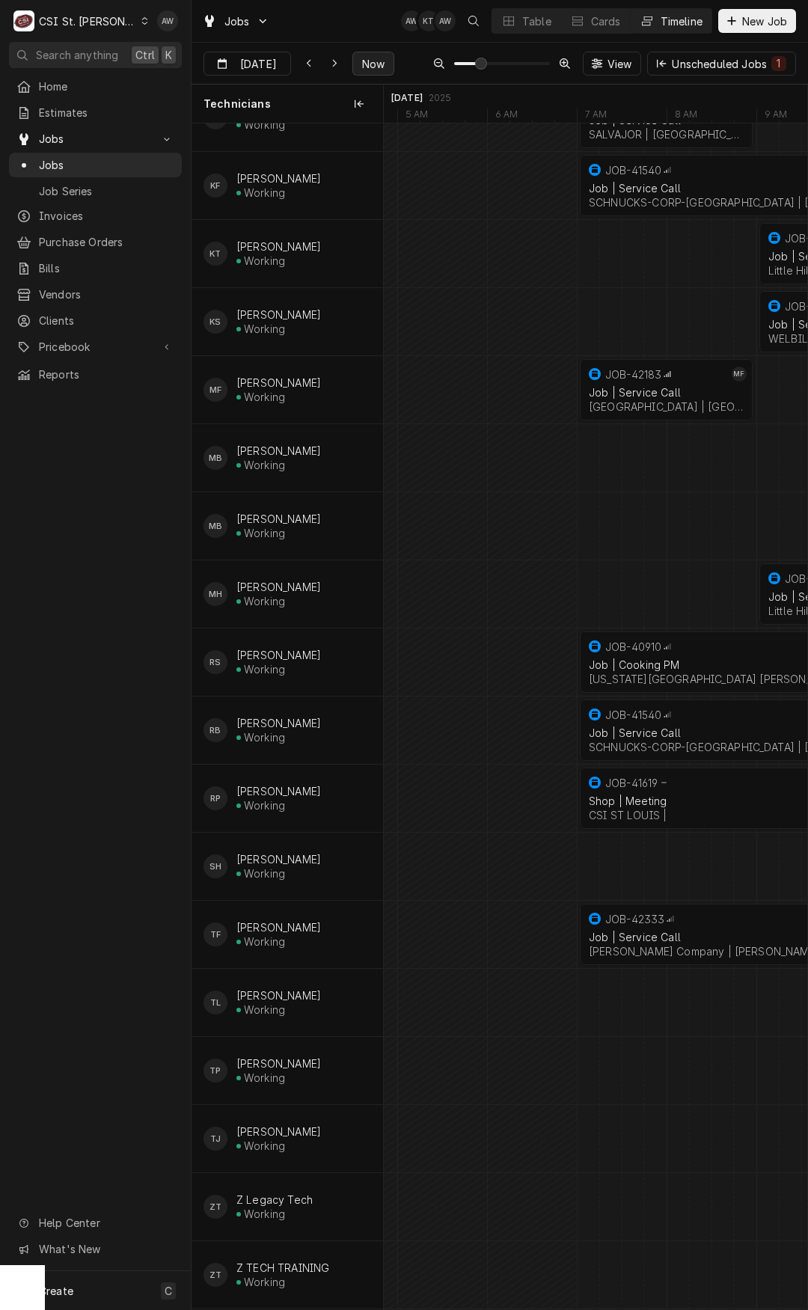
click at [359, 59] on span "Now" at bounding box center [373, 64] width 28 height 16
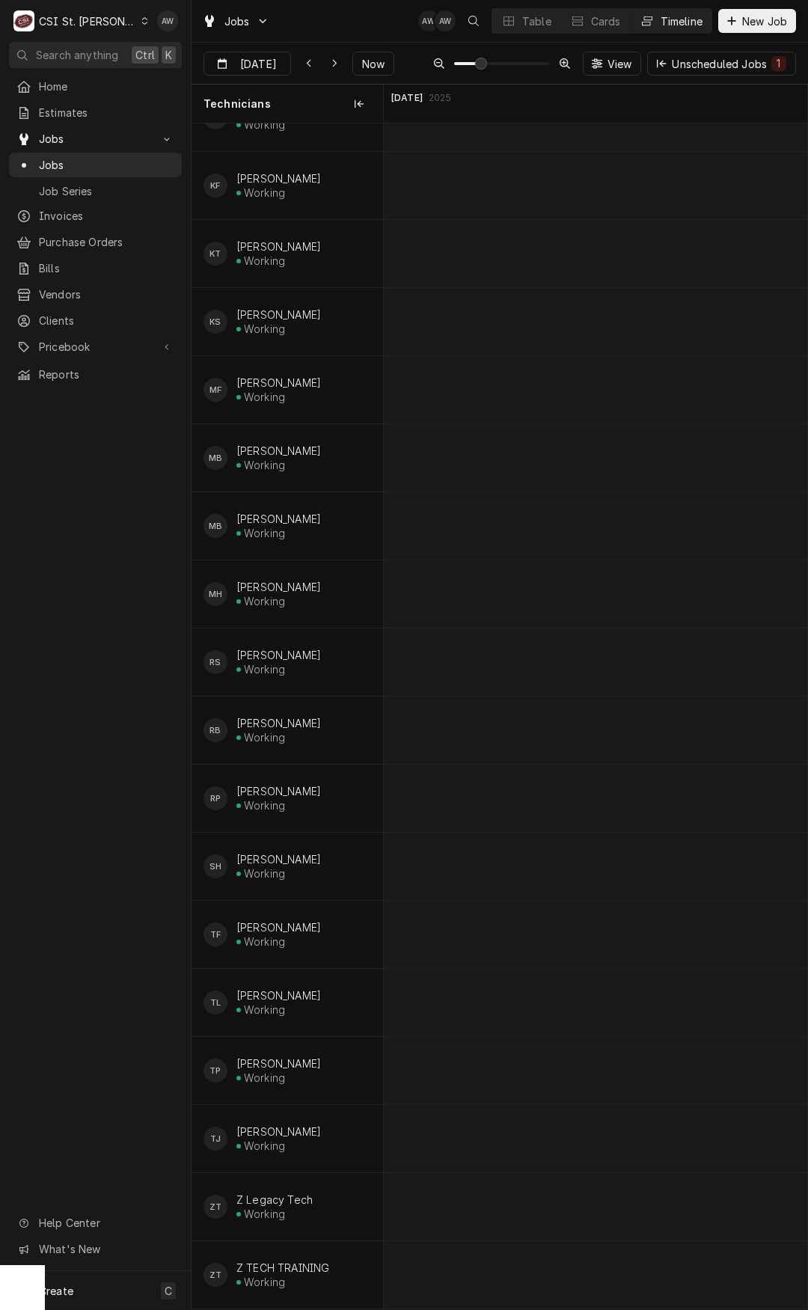
scroll to position [0, 117]
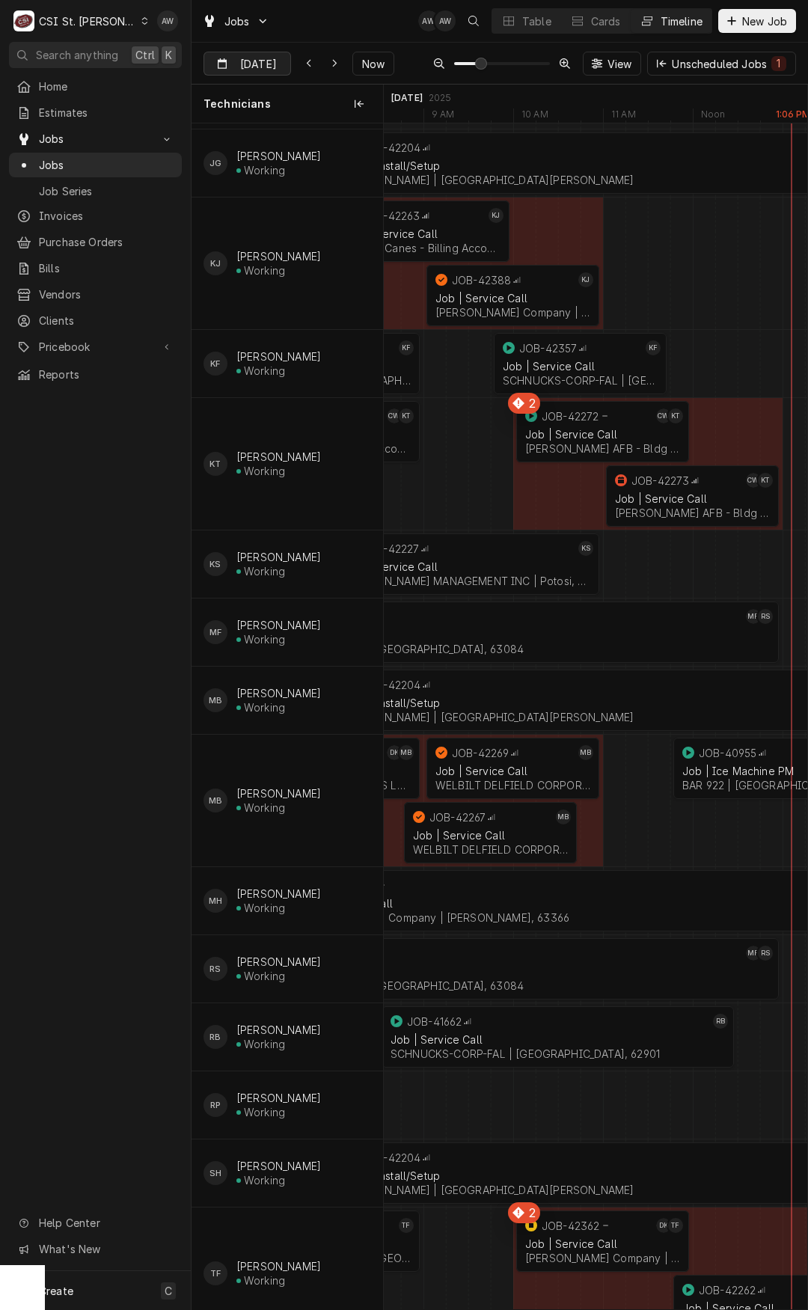
click at [223, 64] on input "[DATE]" at bounding box center [236, 66] width 65 height 29
click at [269, 301] on div "2" at bounding box center [271, 298] width 21 height 21
type input "Sep 2"
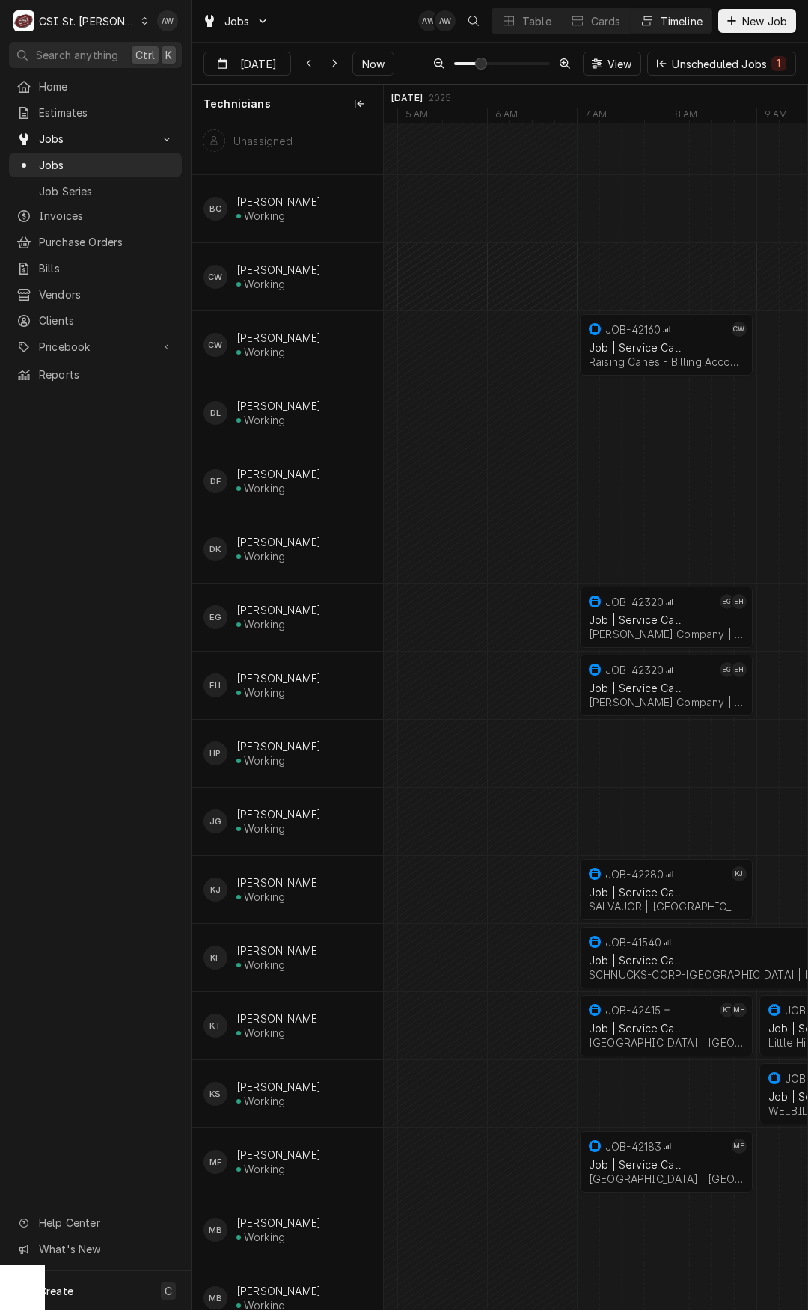
scroll to position [0, 0]
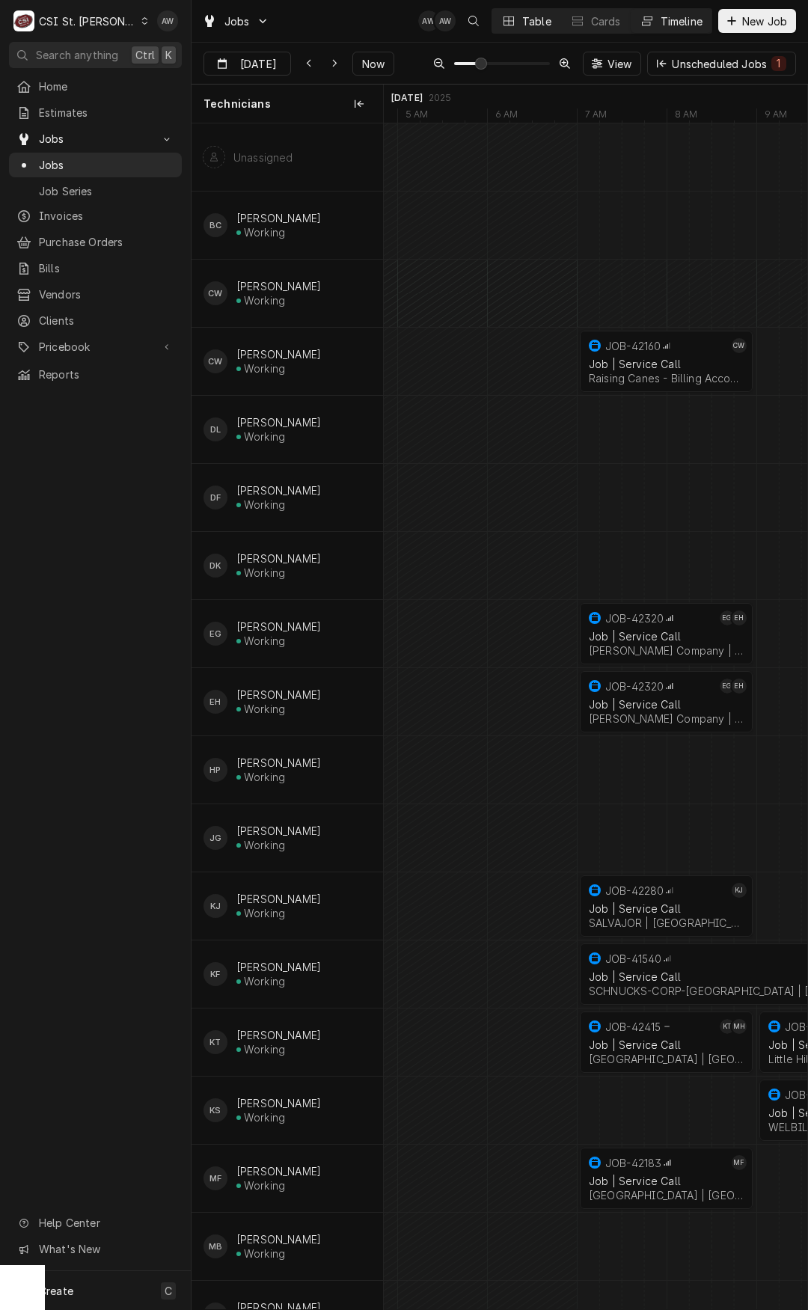
click at [533, 19] on div "Table" at bounding box center [536, 21] width 29 height 16
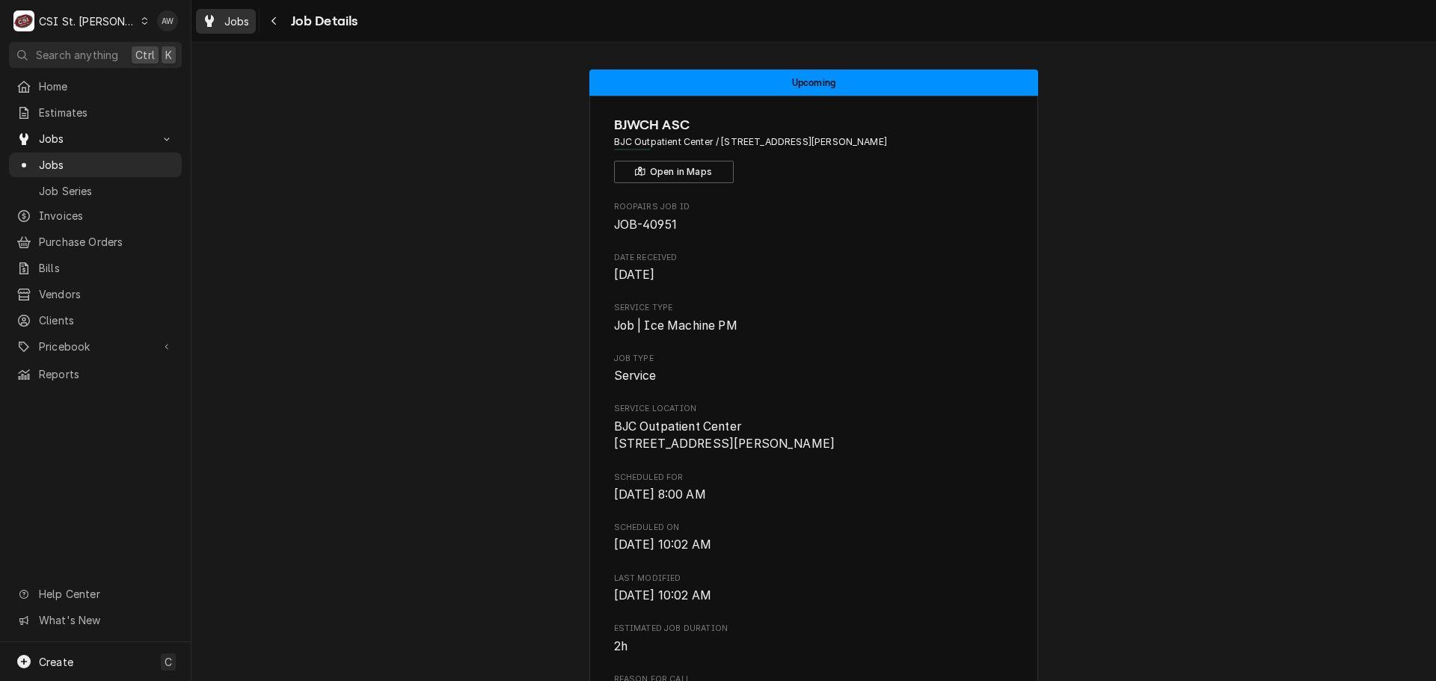
click at [247, 13] on div "Jobs" at bounding box center [226, 21] width 54 height 19
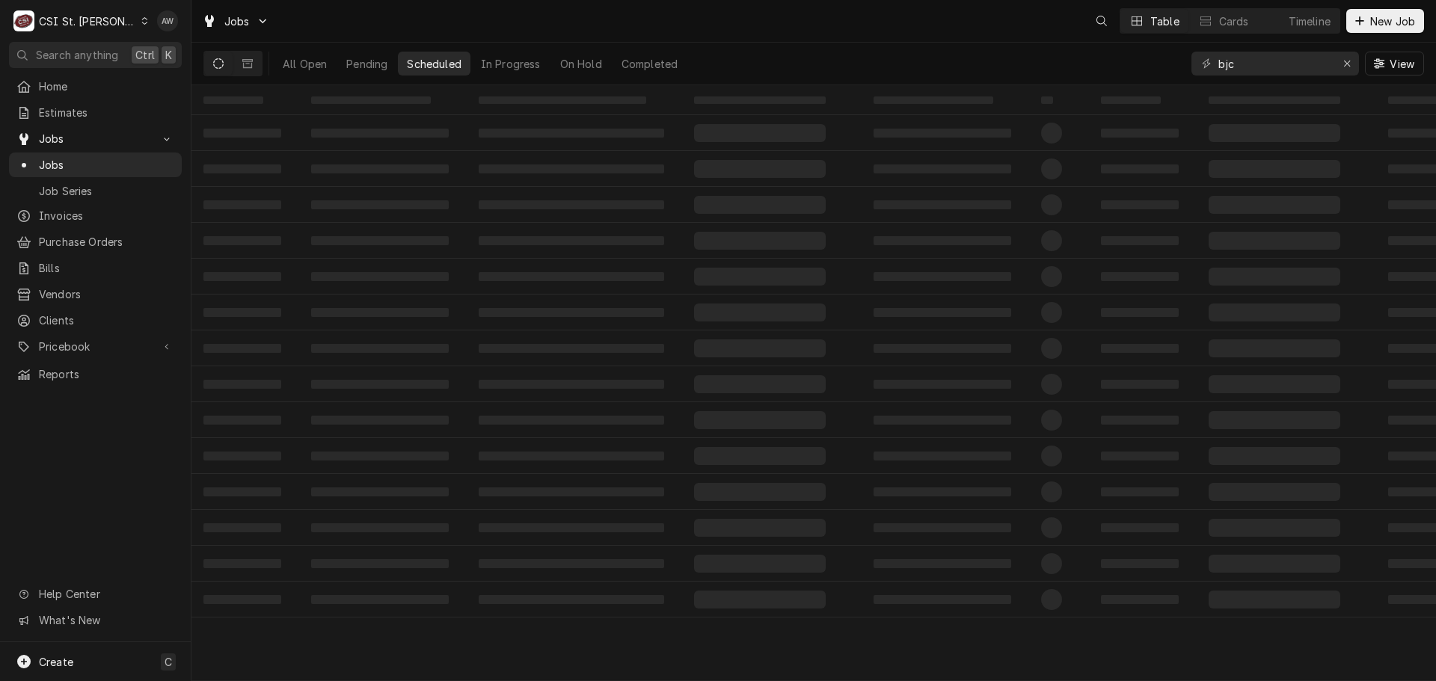
click at [378, 61] on div "Pending" at bounding box center [366, 64] width 41 height 16
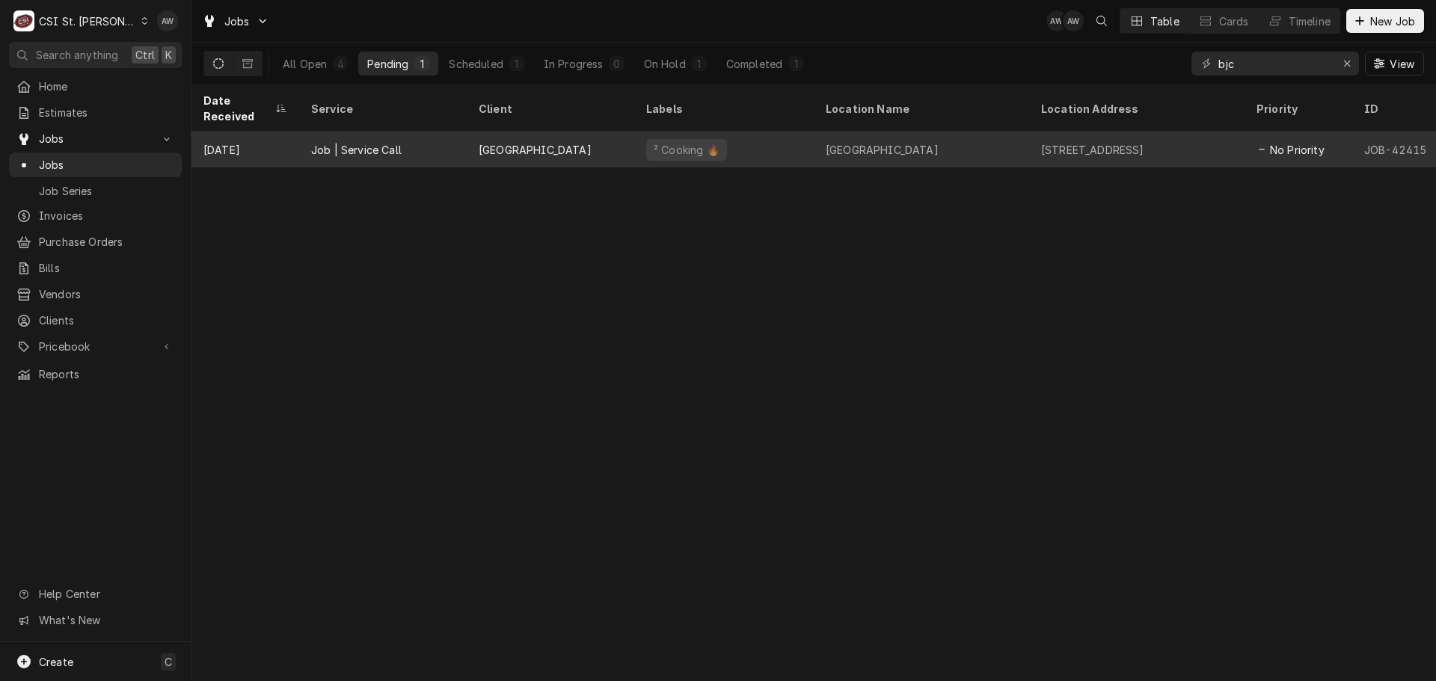
click at [496, 142] on div "[GEOGRAPHIC_DATA]" at bounding box center [535, 150] width 113 height 16
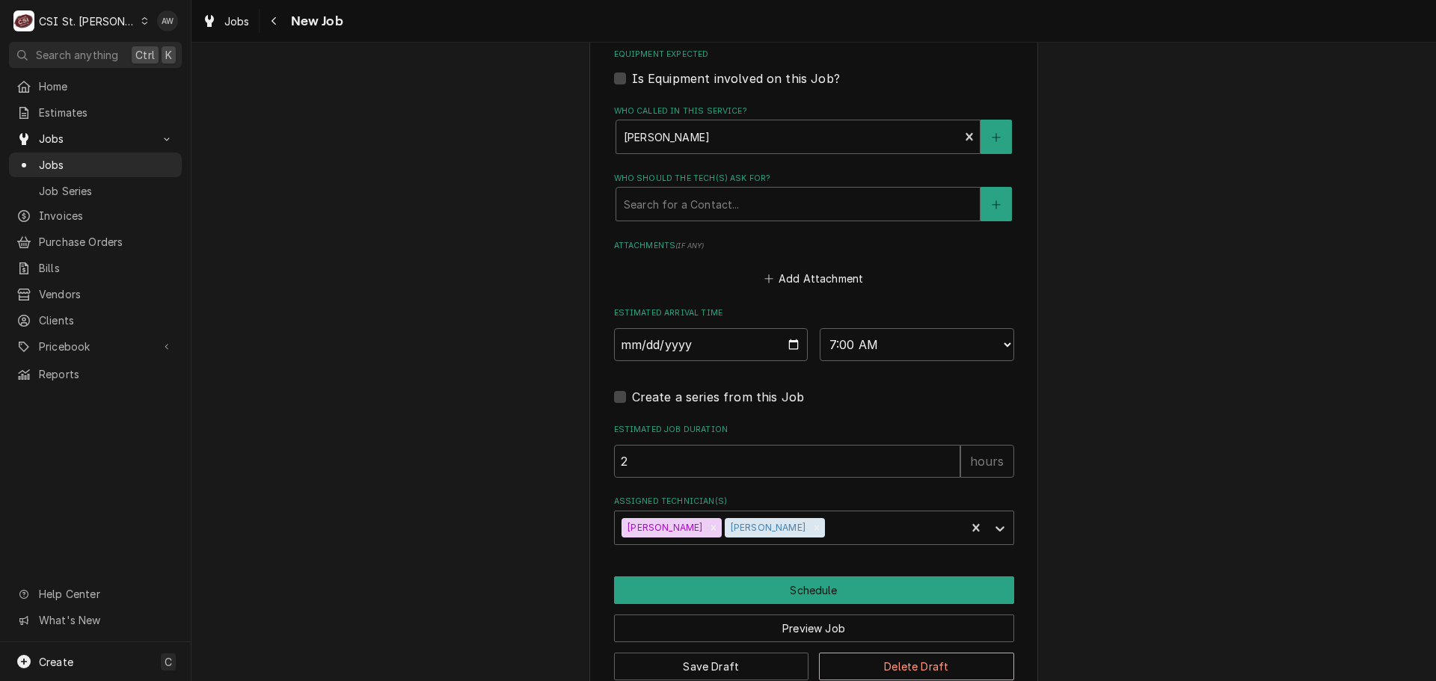
scroll to position [1236, 0]
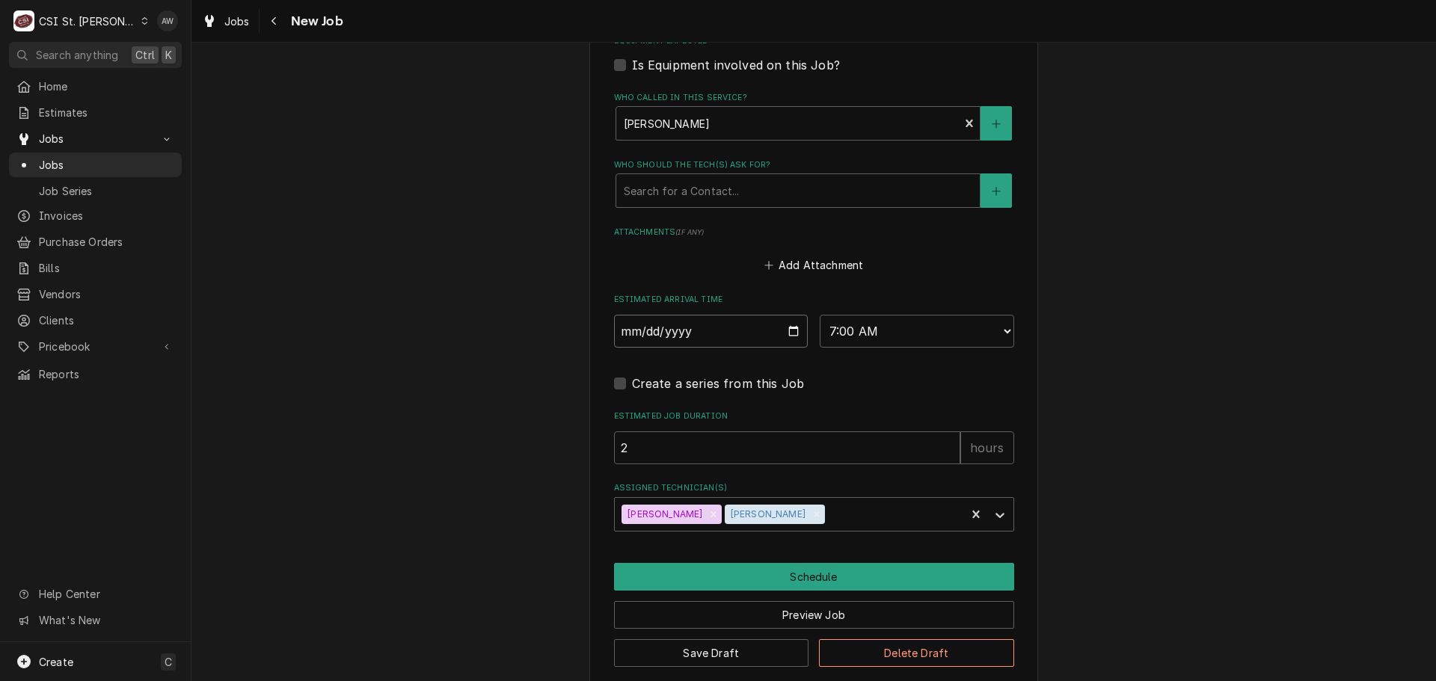
click at [788, 316] on input "[DATE]" at bounding box center [711, 331] width 194 height 33
click at [791, 563] on button "Schedule" at bounding box center [814, 577] width 400 height 28
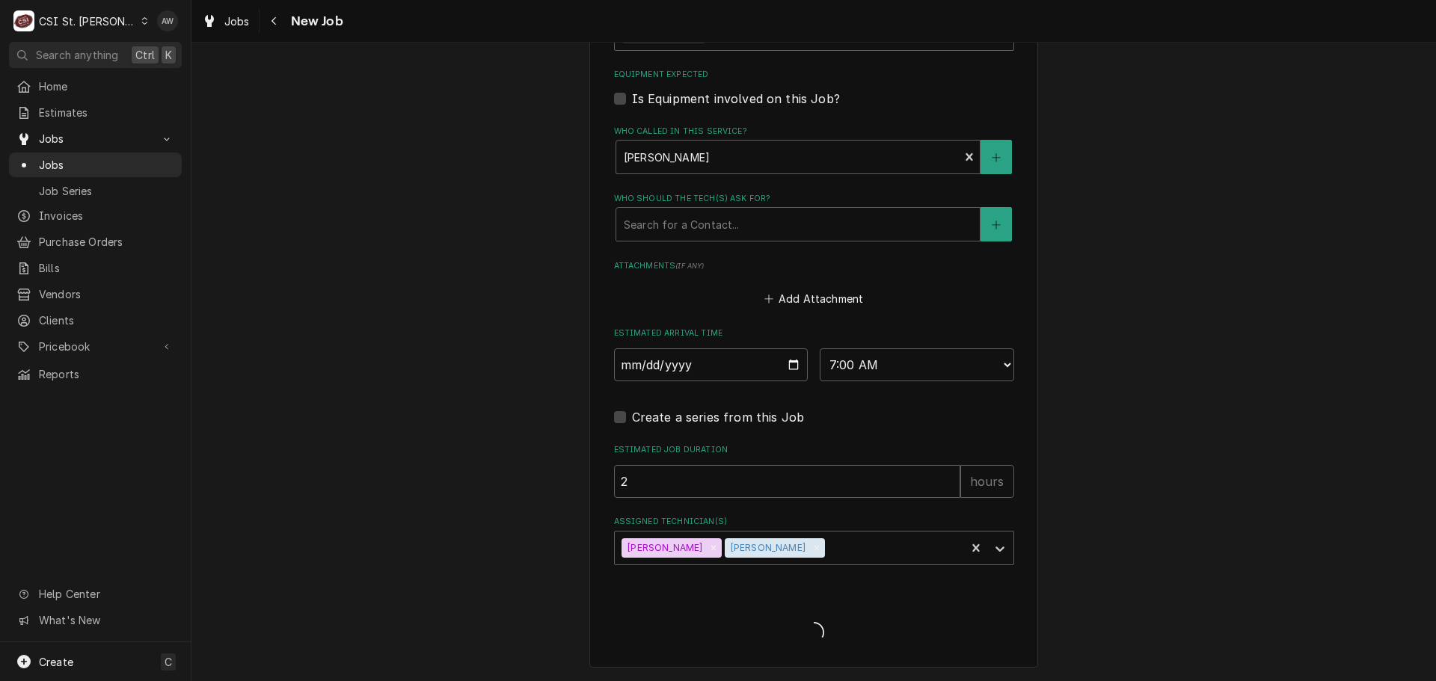
scroll to position [1184, 0]
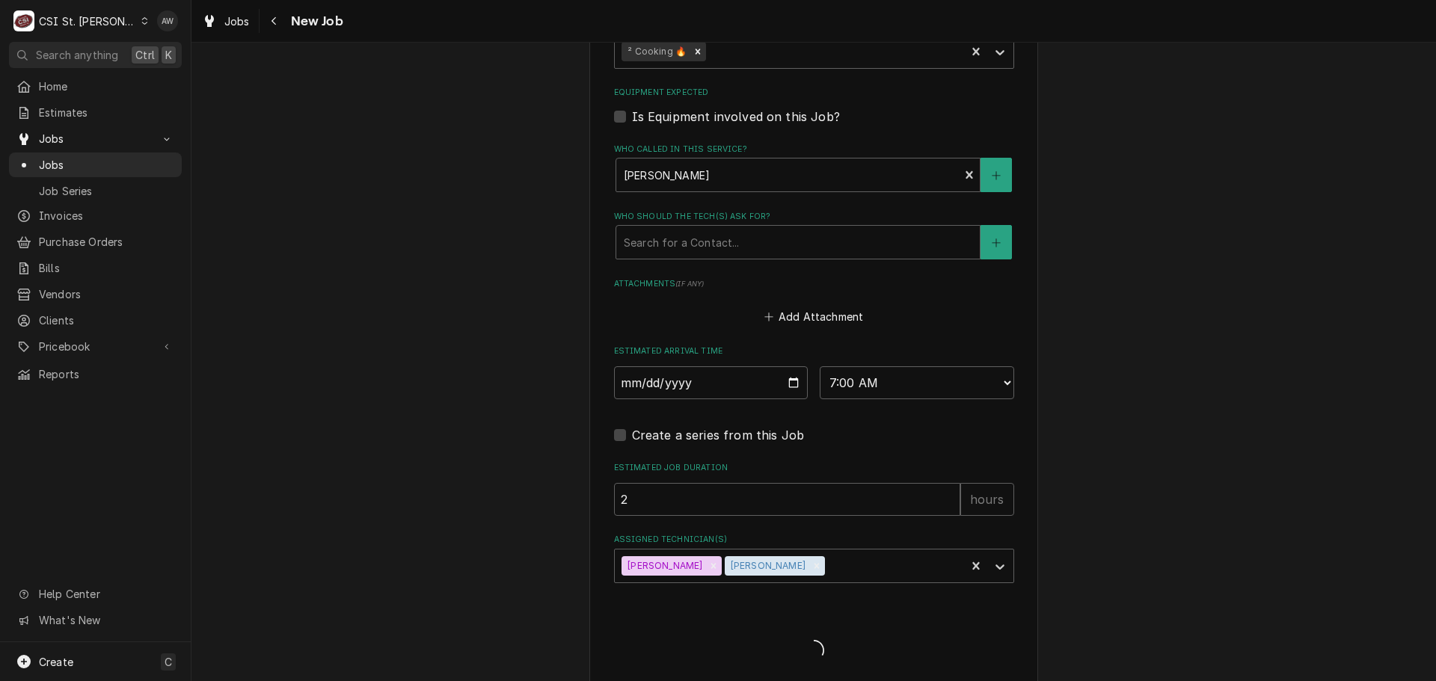
type textarea "x"
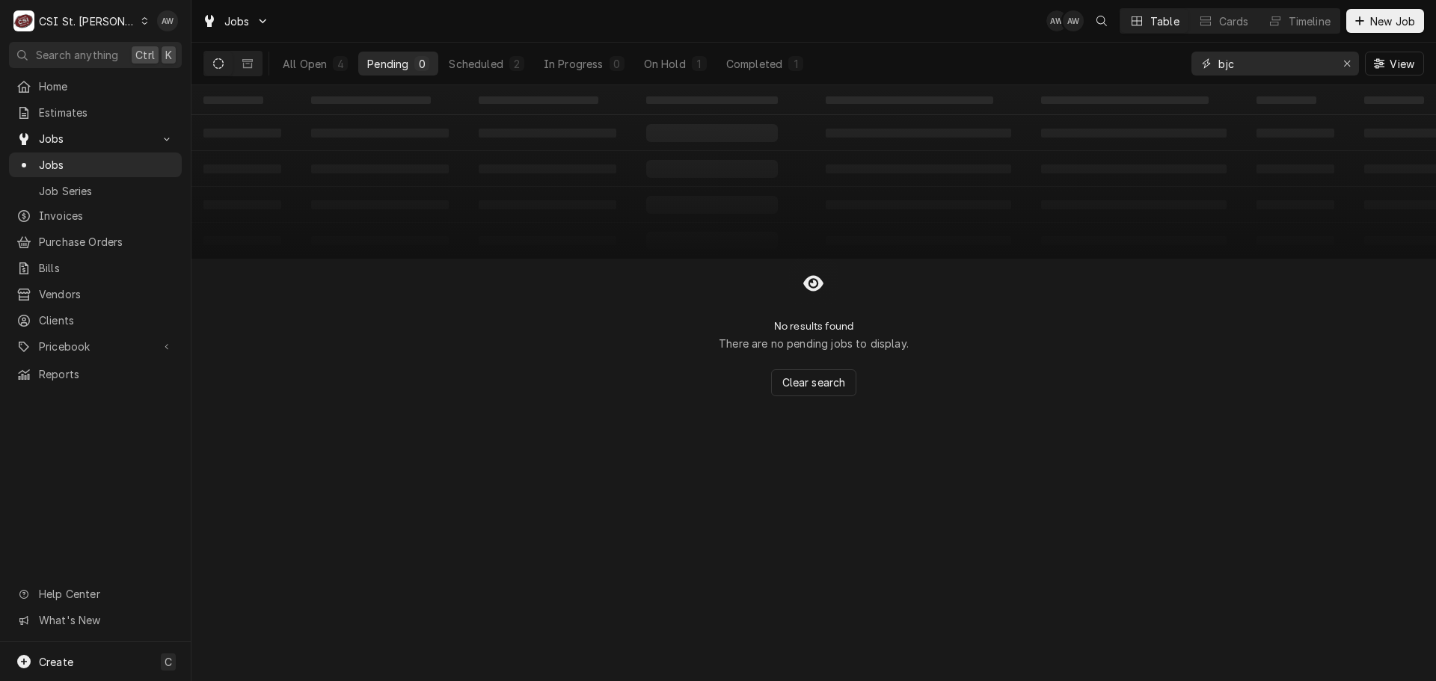
click at [1337, 69] on button "Erase input" at bounding box center [1347, 64] width 24 height 24
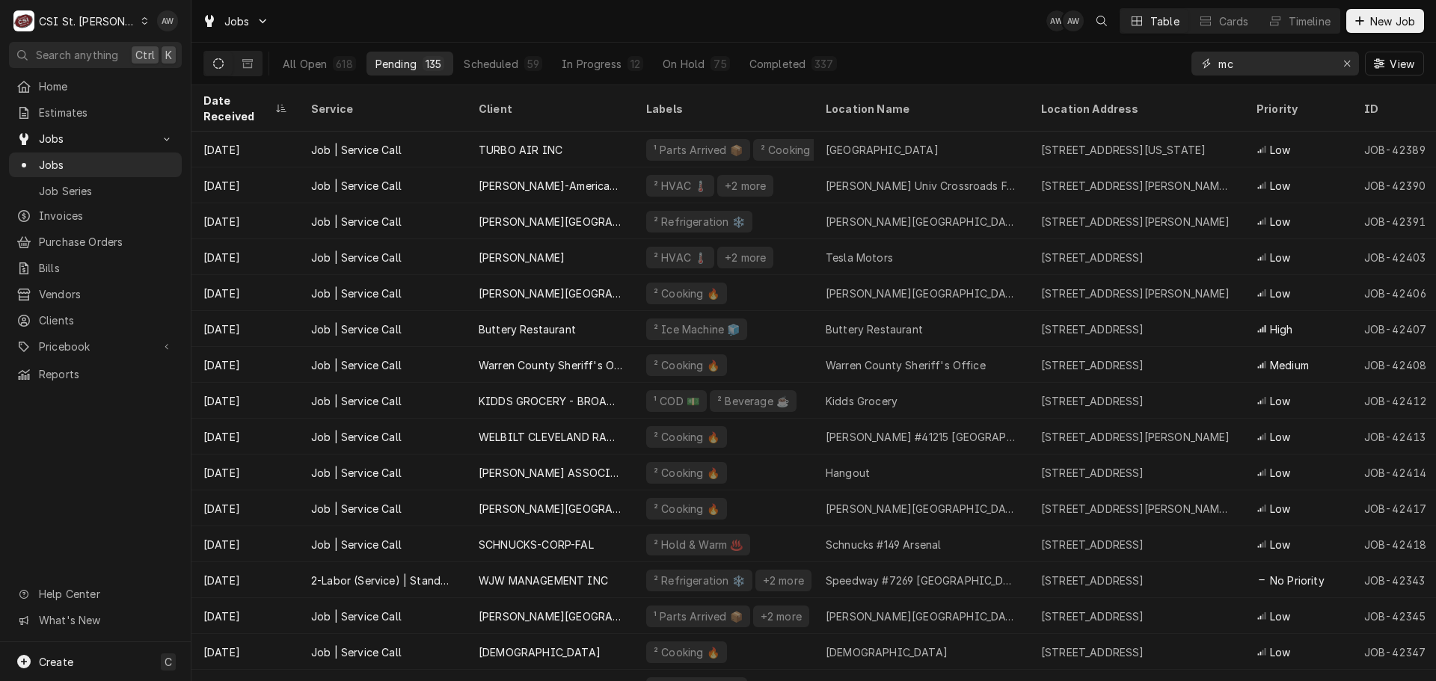
type input "m"
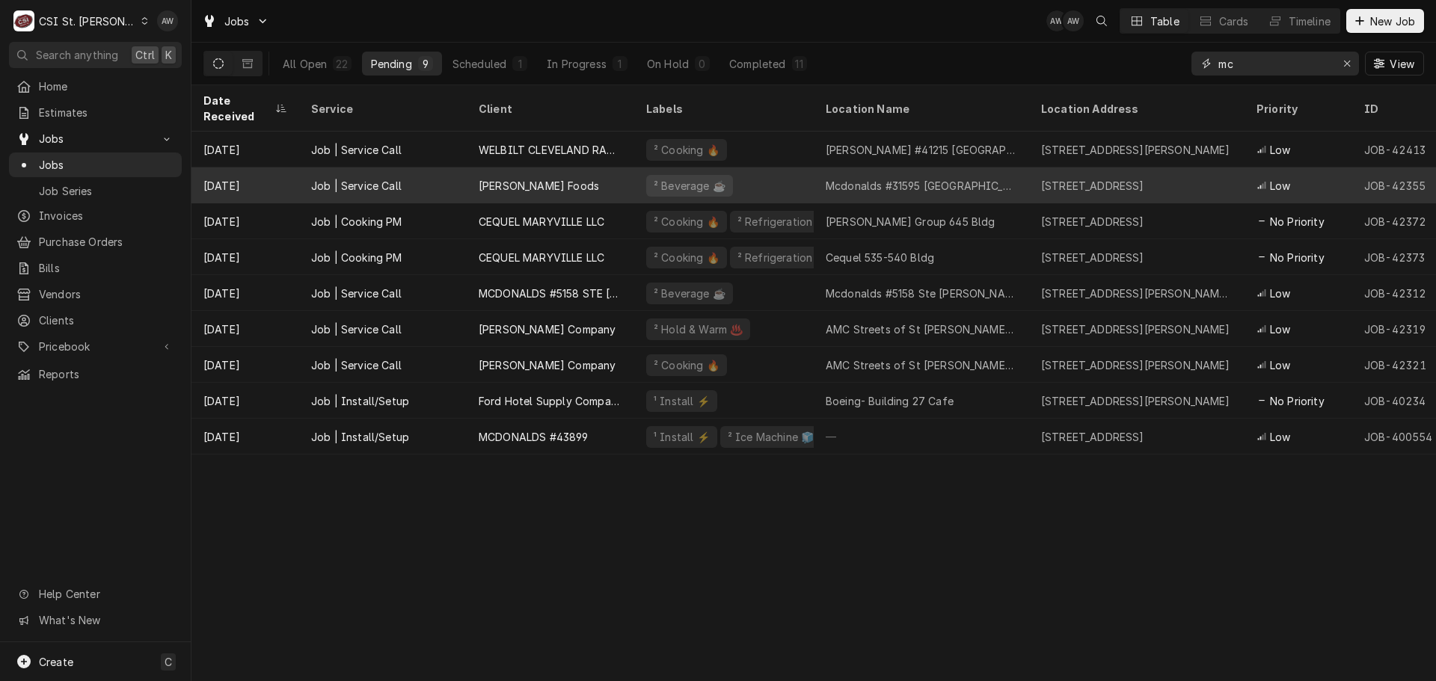
type input "mc"
click at [861, 178] on div "Mcdonalds #31595 [GEOGRAPHIC_DATA]" at bounding box center [921, 186] width 191 height 16
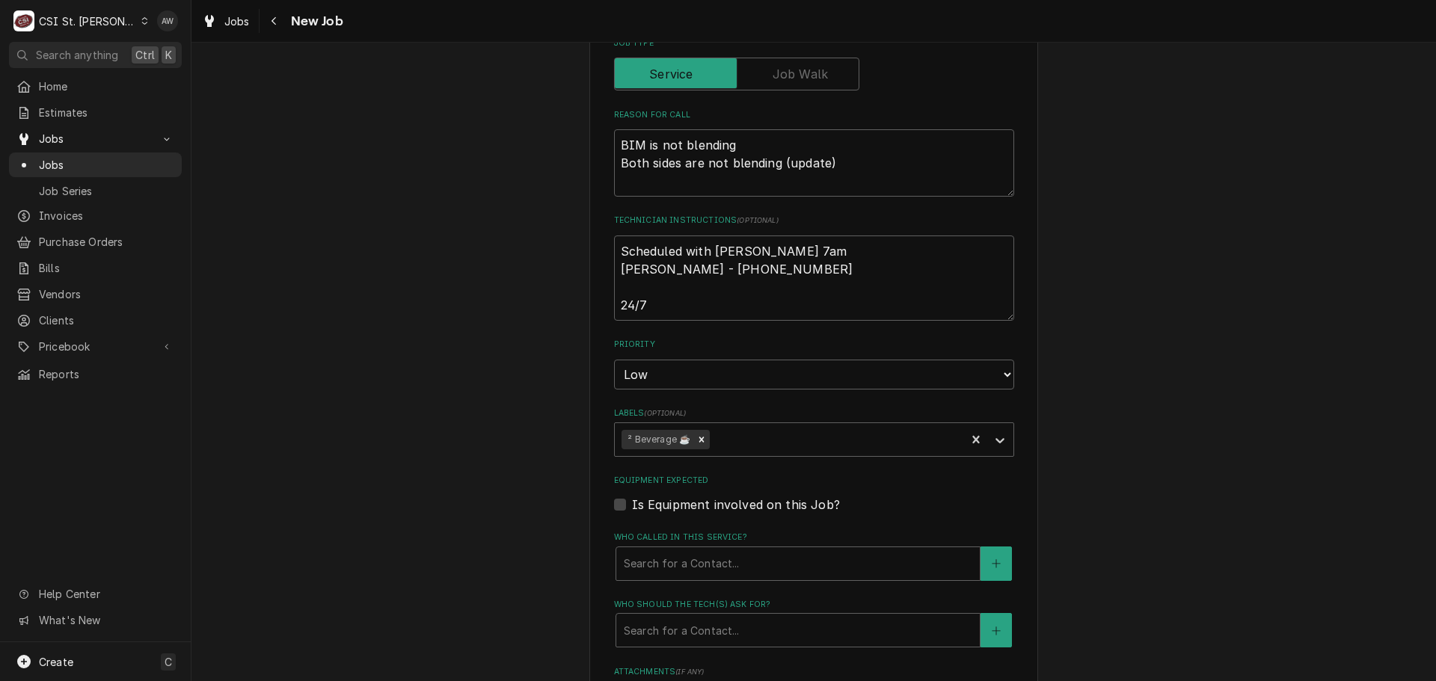
scroll to position [1113, 0]
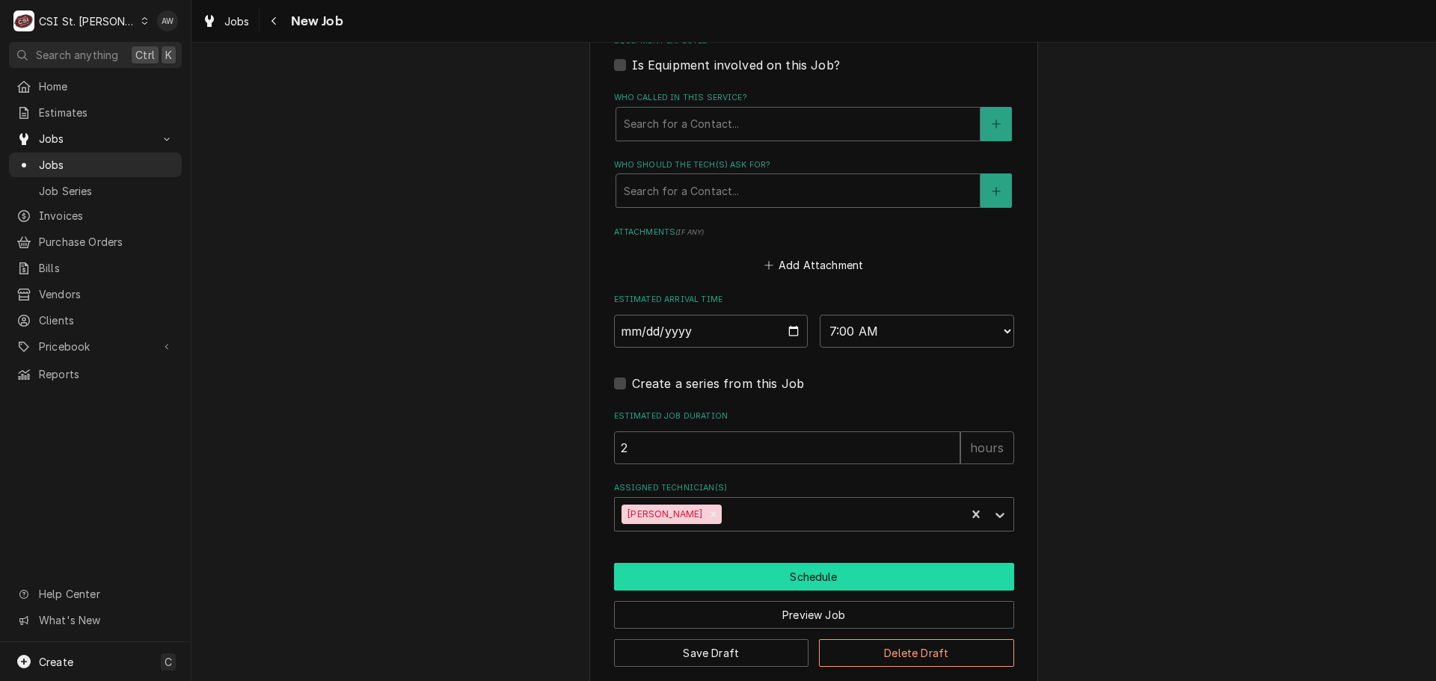
click at [823, 563] on button "Schedule" at bounding box center [814, 577] width 400 height 28
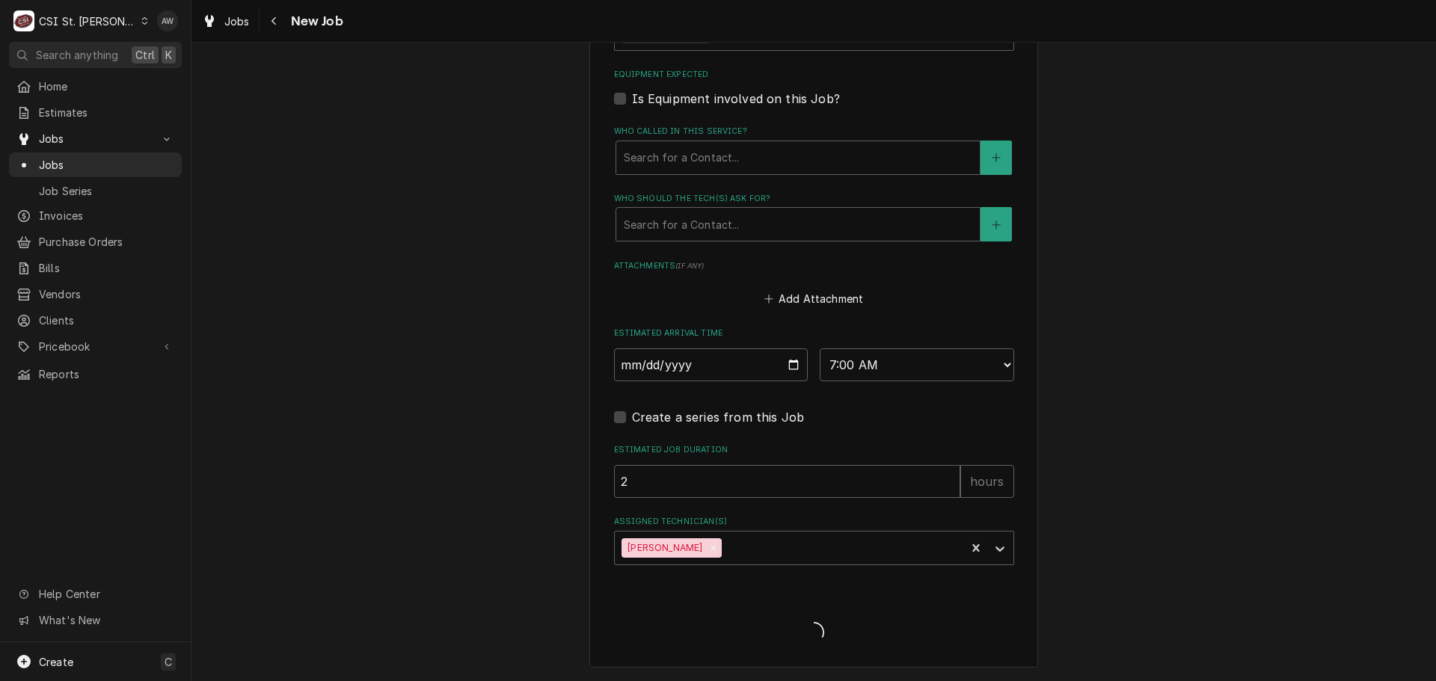
scroll to position [1061, 0]
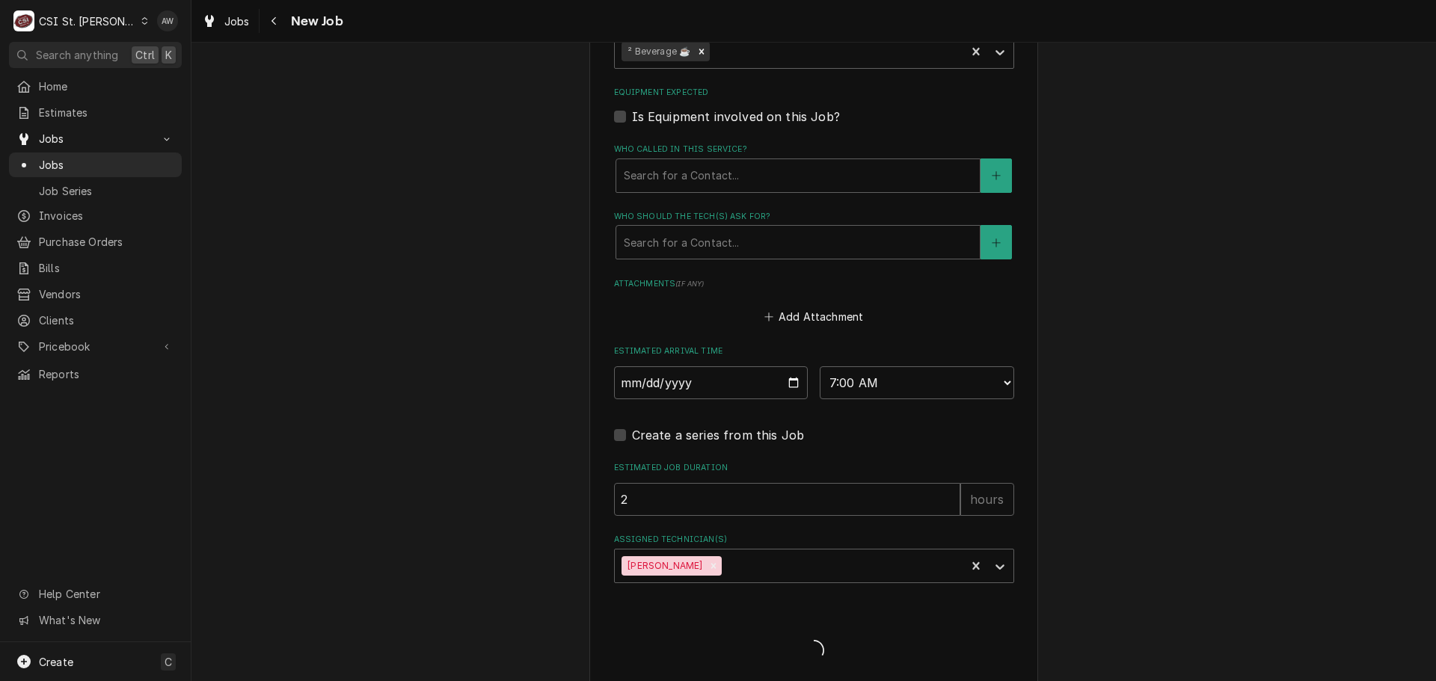
type textarea "x"
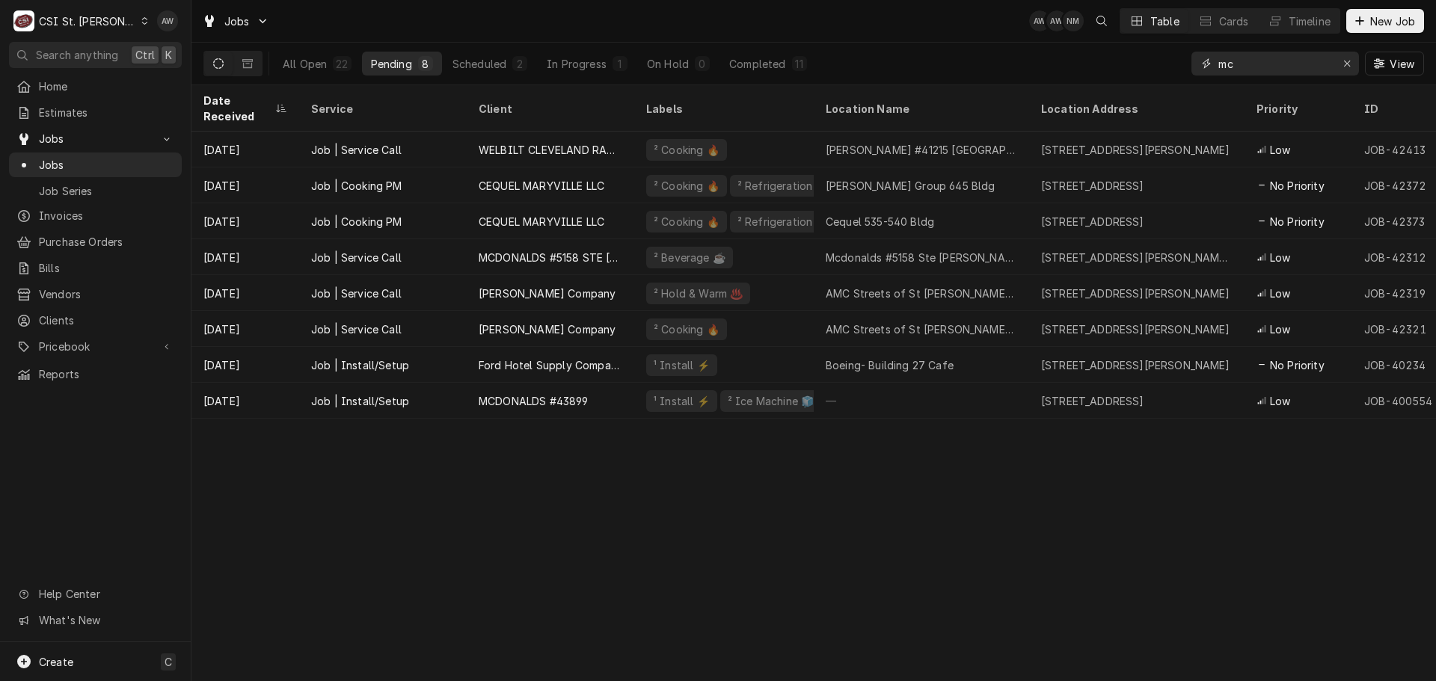
click at [1239, 65] on input "mc" at bounding box center [1274, 64] width 112 height 24
type input "m"
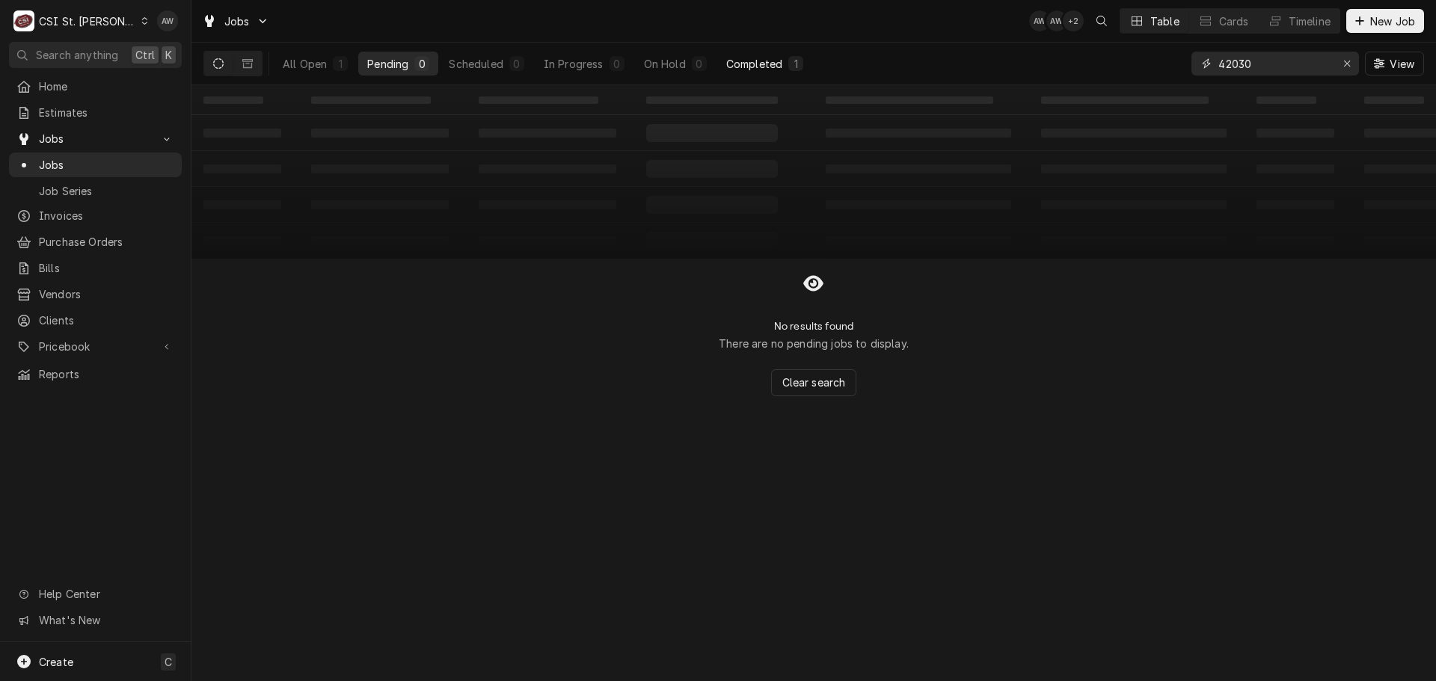
type input "42030"
click at [746, 73] on button "Completed 1" at bounding box center [764, 64] width 95 height 24
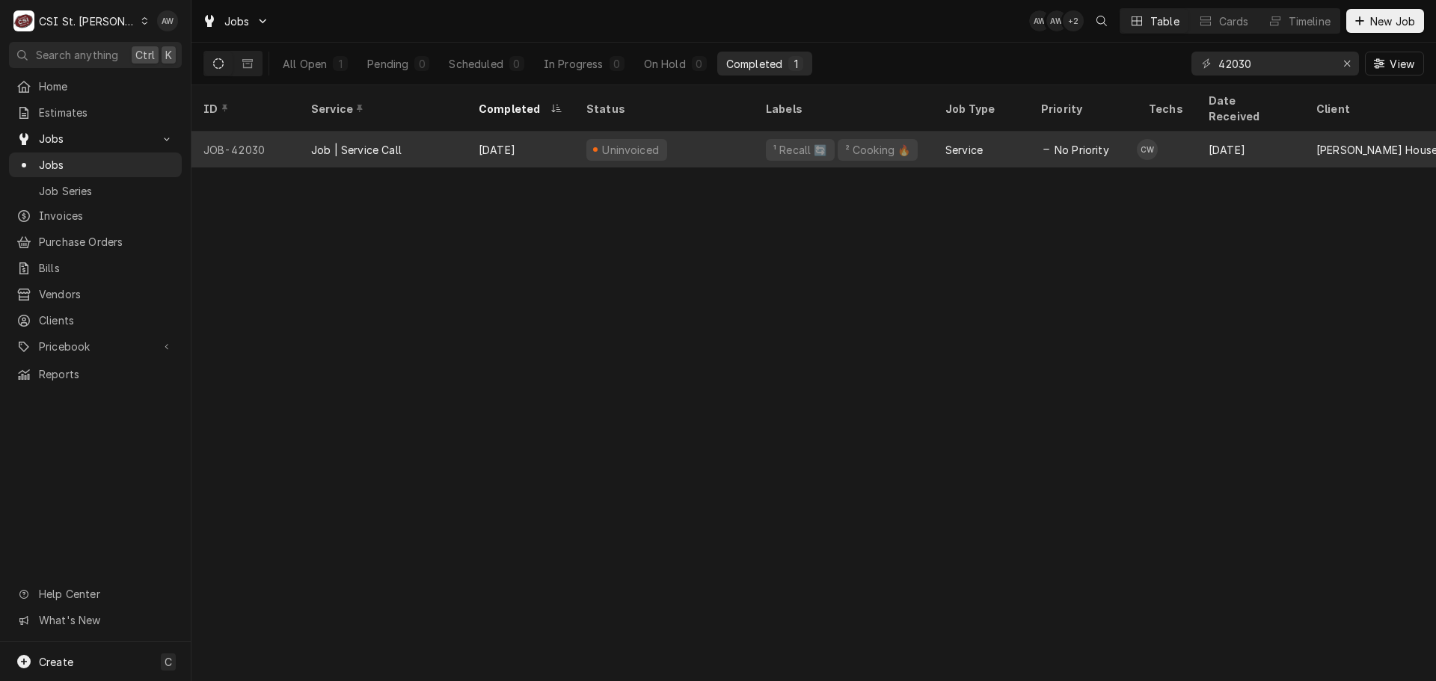
click at [766, 139] on div "¹ Recall 🔄" at bounding box center [800, 150] width 69 height 22
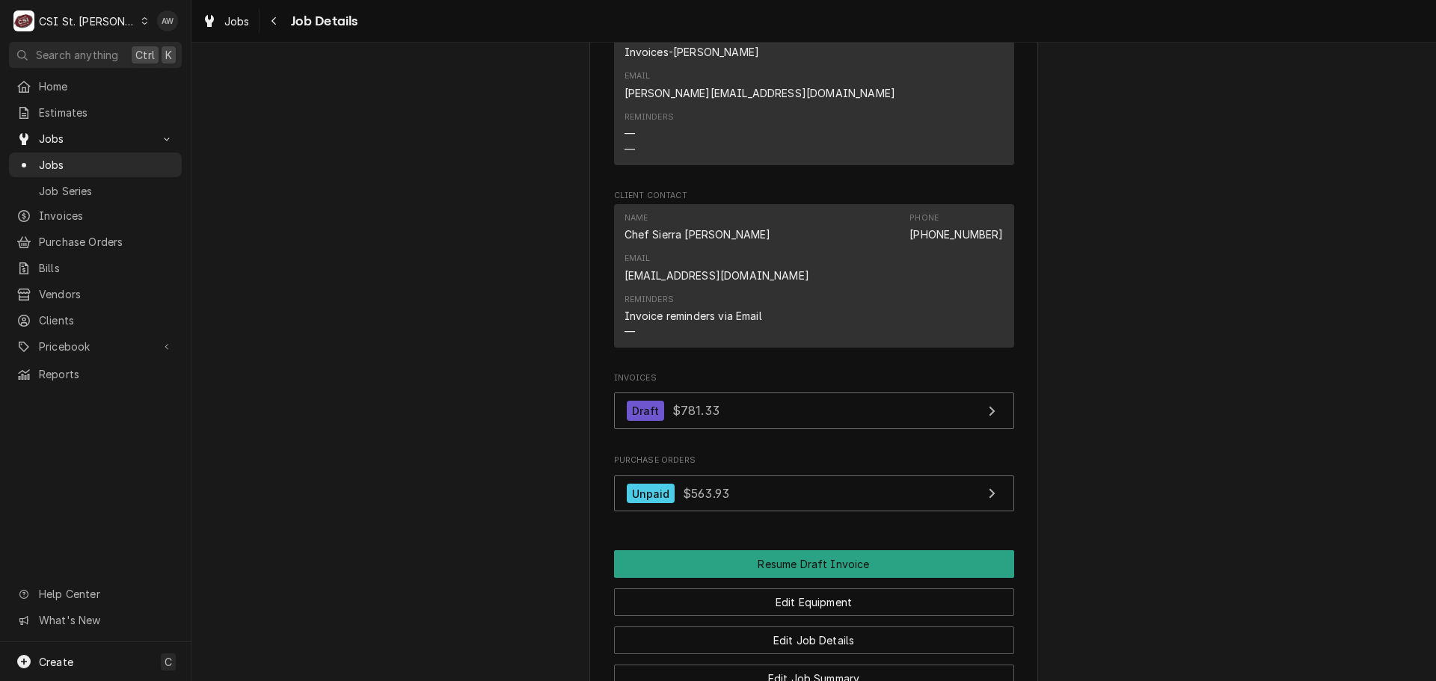
scroll to position [1872, 0]
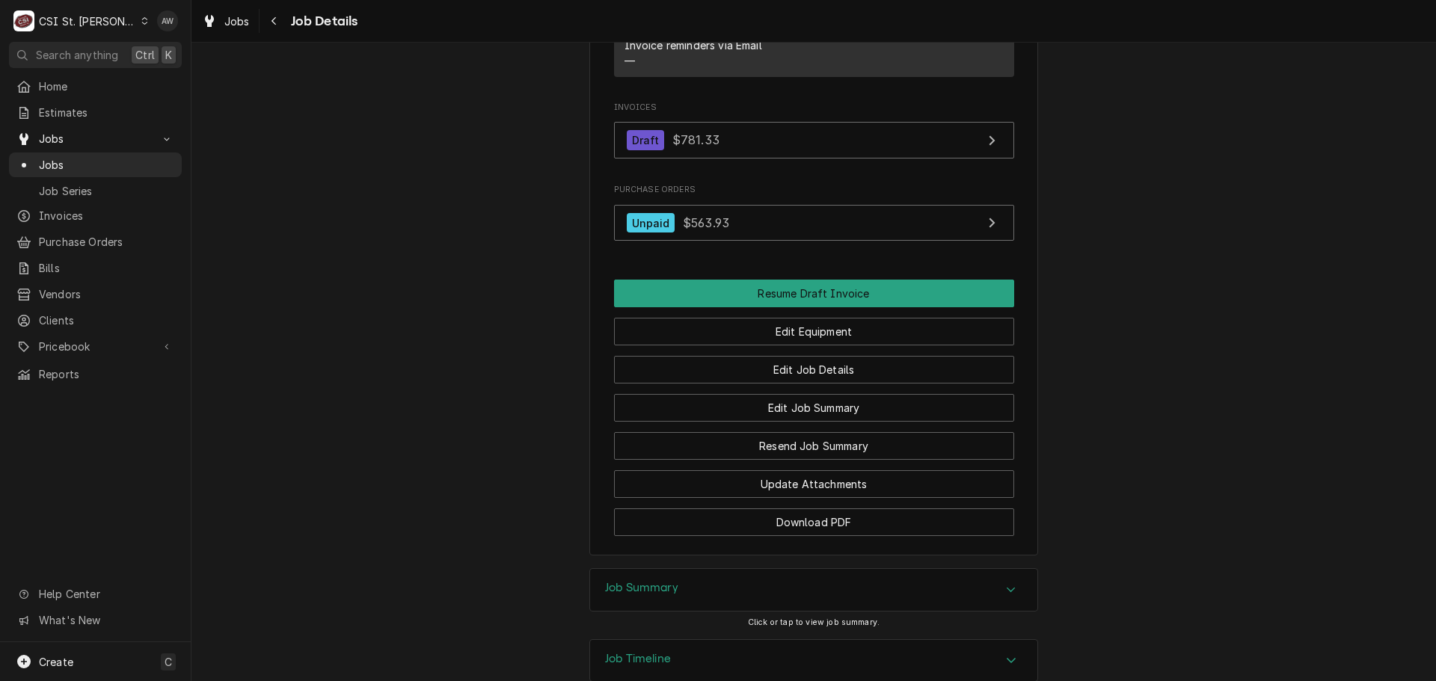
click at [781, 640] on div "Job Timeline" at bounding box center [813, 661] width 447 height 42
click at [779, 569] on div "Job Summary" at bounding box center [813, 590] width 447 height 42
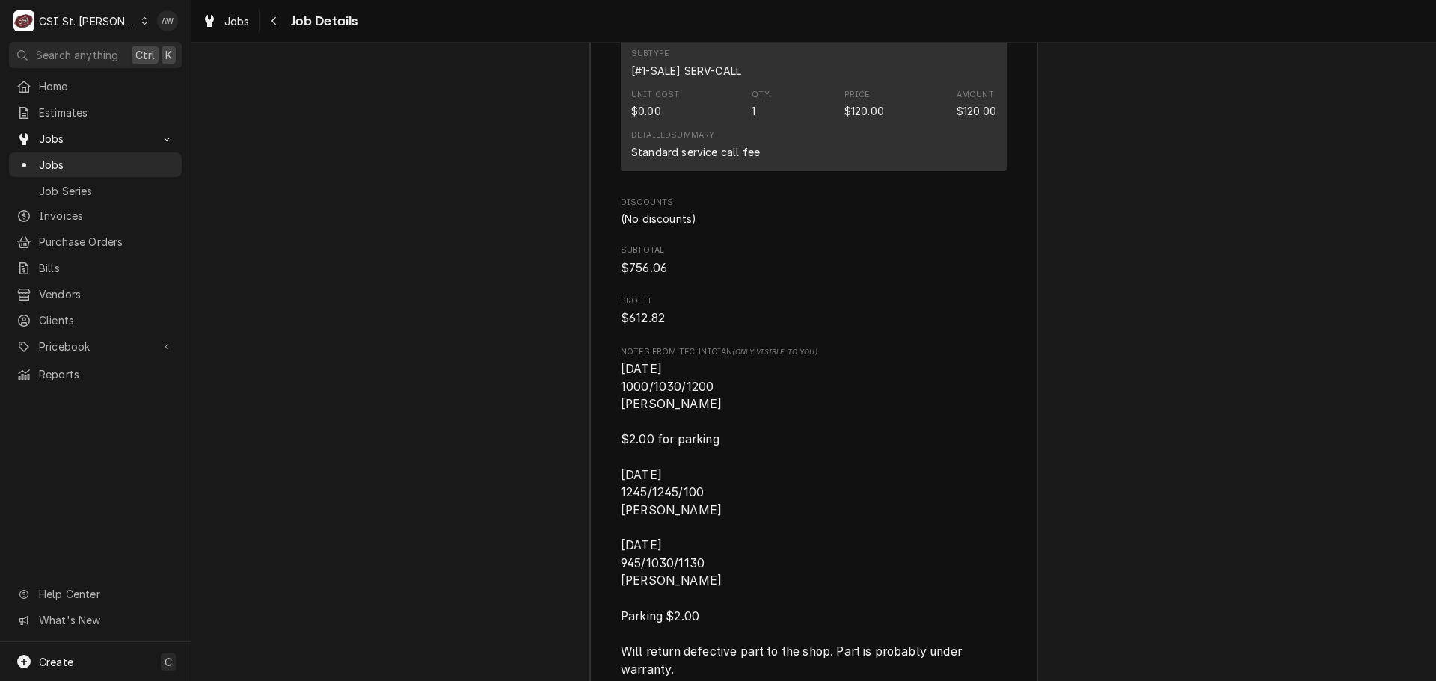
scroll to position [4789, 0]
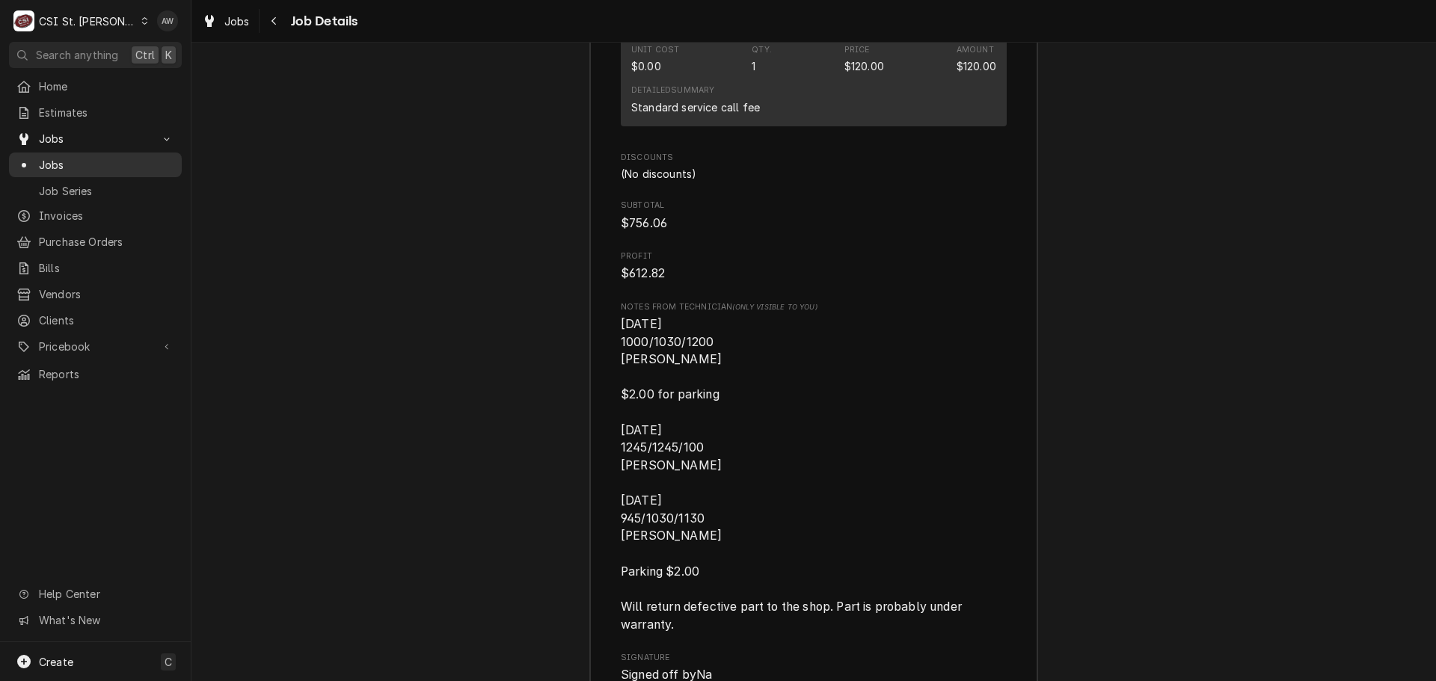
click at [123, 165] on span "Jobs" at bounding box center [106, 165] width 135 height 16
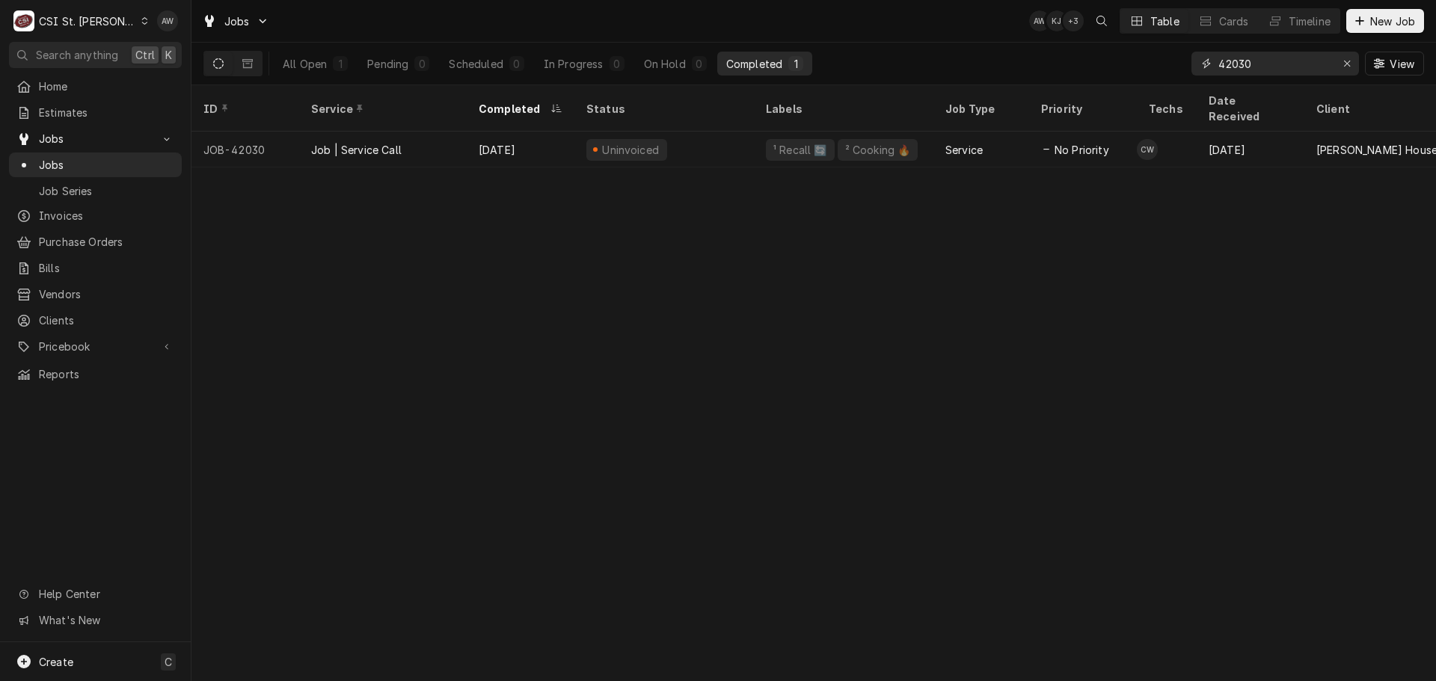
drag, startPoint x: 1262, startPoint y: 68, endPoint x: 1155, endPoint y: 61, distance: 107.2
click at [1155, 61] on div "All Open 1 Pending 0 Scheduled 0 In Progress 0 On Hold 0 Completed 1 42030 View" at bounding box center [813, 64] width 1221 height 42
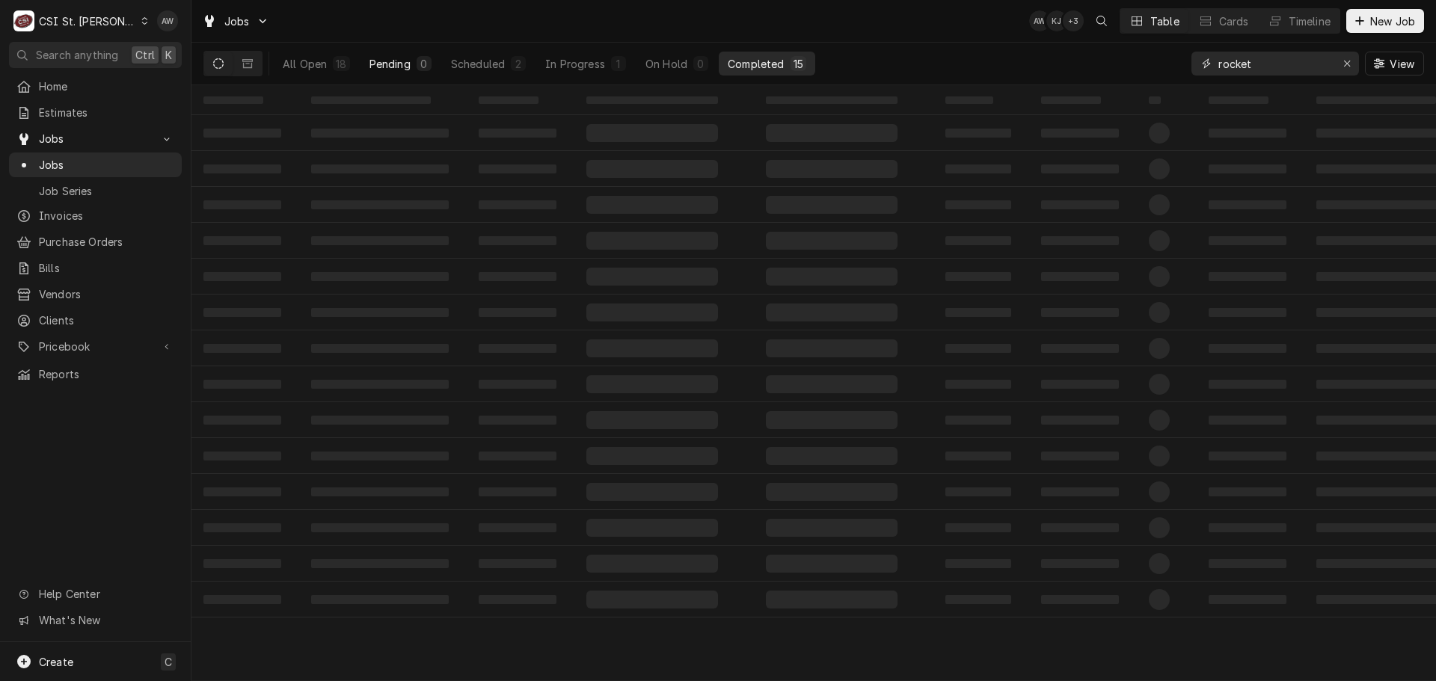
type input "rocket"
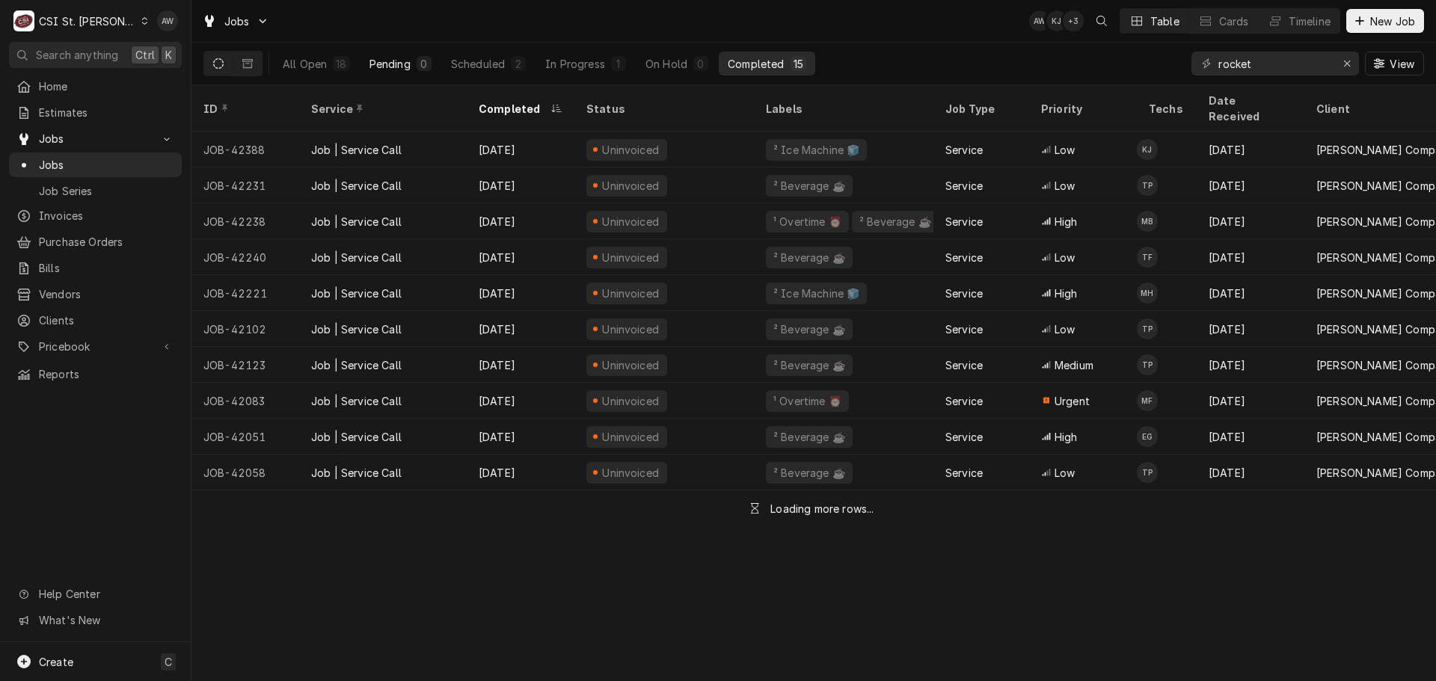
click at [396, 70] on div "Pending" at bounding box center [389, 64] width 41 height 16
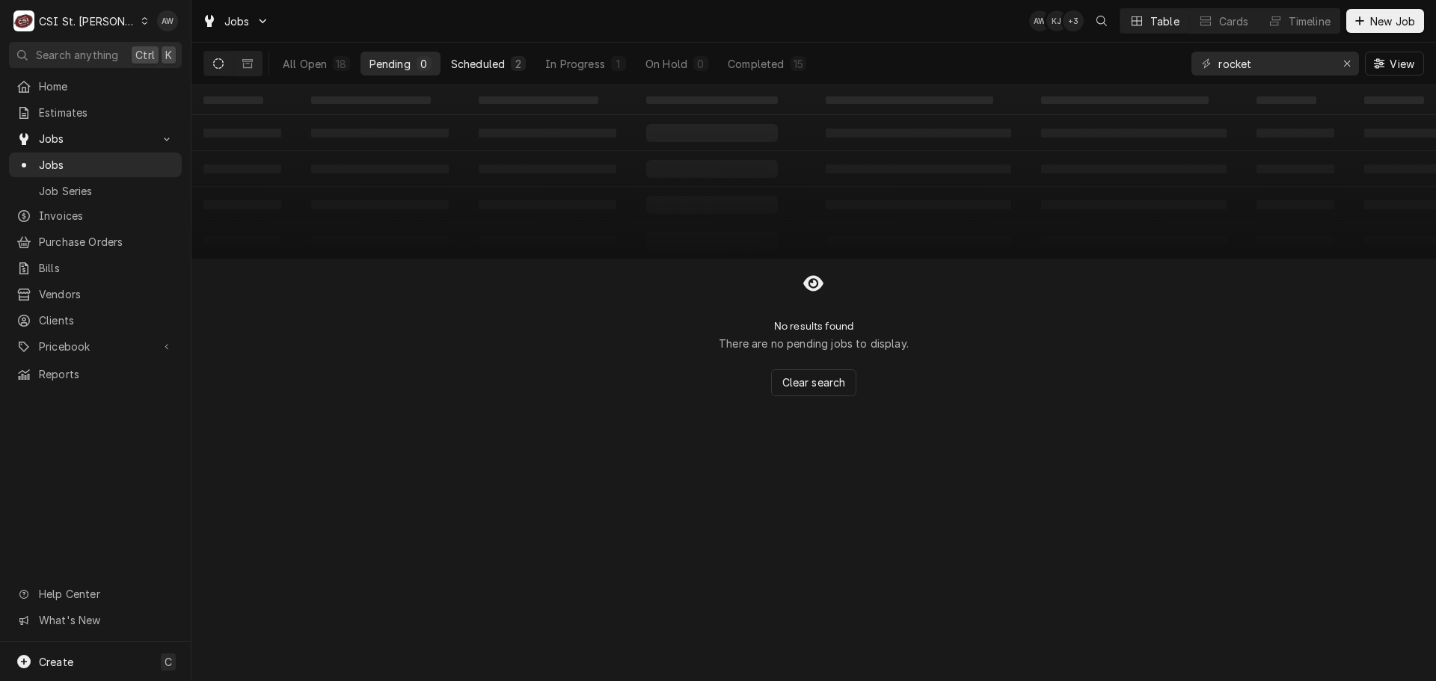
click at [457, 61] on div "Scheduled" at bounding box center [478, 64] width 54 height 16
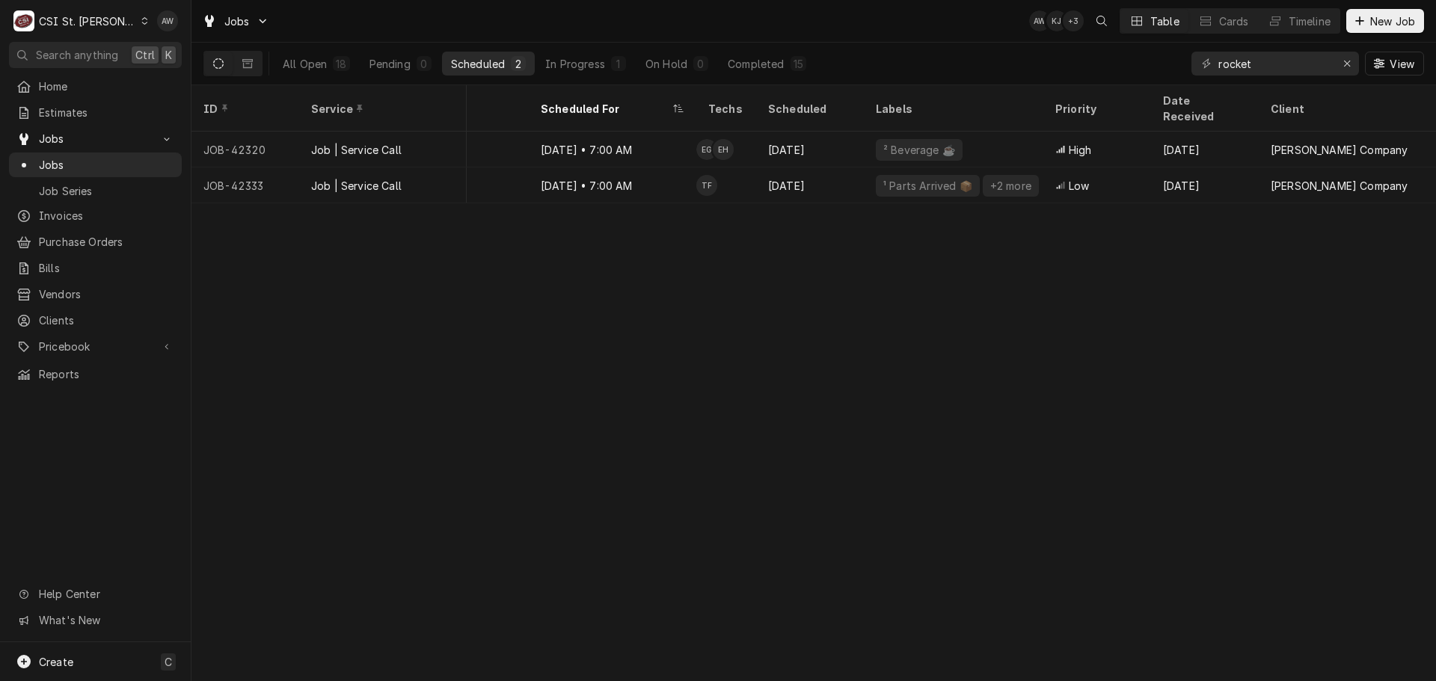
scroll to position [0, 378]
